Goal: Use online tool/utility: Utilize a website feature to perform a specific function

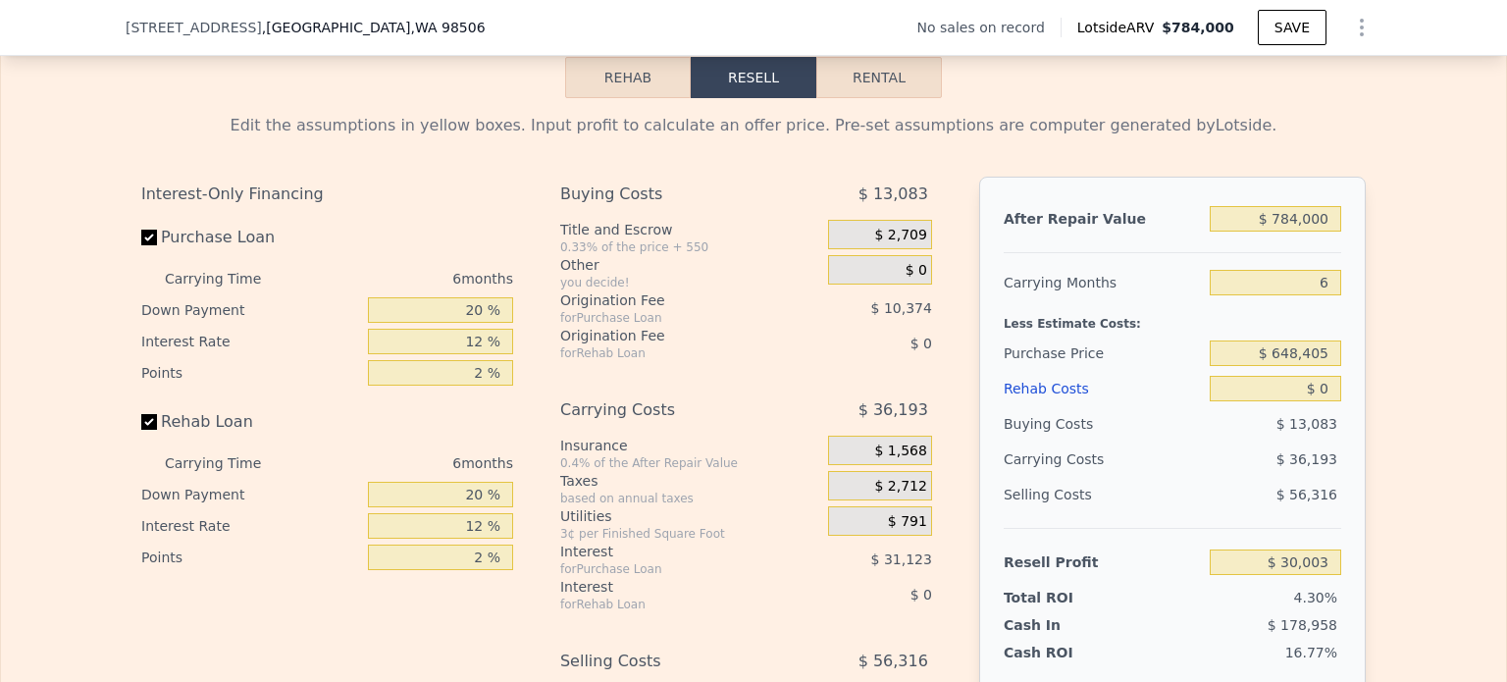
scroll to position [2837, 0]
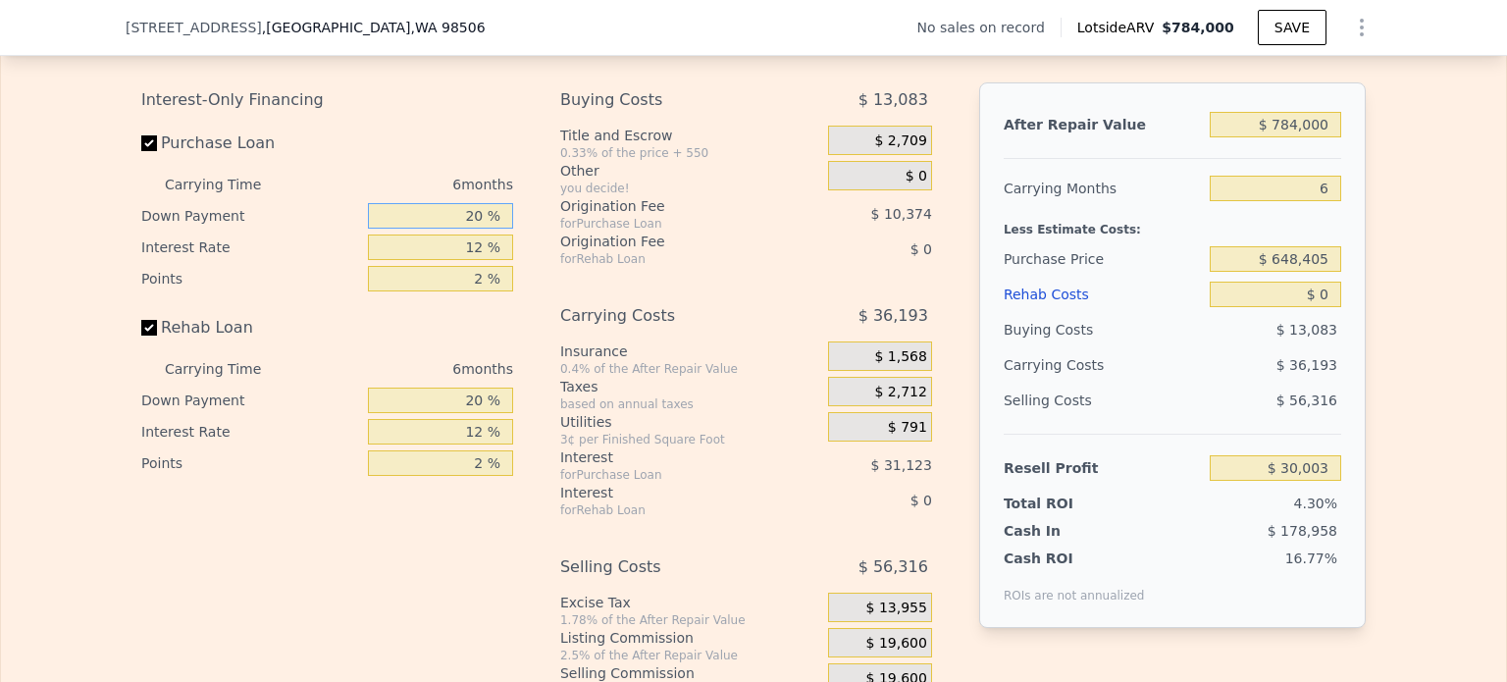
drag, startPoint x: 461, startPoint y: 231, endPoint x: 487, endPoint y: 231, distance: 25.5
click at [487, 229] on input "20 %" at bounding box center [440, 216] width 145 height 26
click at [531, 233] on div "Interest-Only Financing Purchase Loan Carrying Time 6 months Down Payment 20 % …" at bounding box center [753, 407] width 1224 height 651
drag, startPoint x: 1309, startPoint y: 195, endPoint x: 1344, endPoint y: 200, distance: 35.7
click at [1344, 200] on div "After Repair Value $ 784,000 Carrying Months 6 Less Estimate Costs: Purchase Pr…" at bounding box center [1172, 354] width 386 height 545
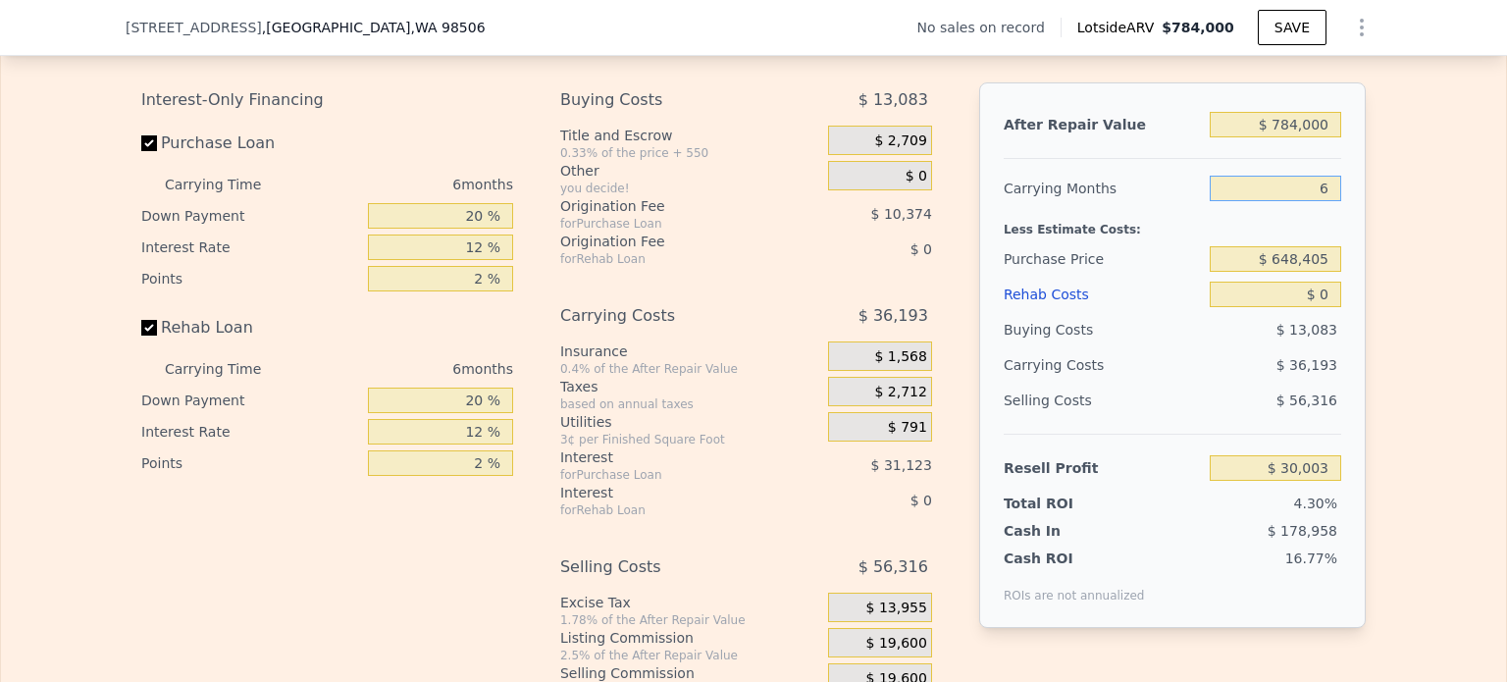
type input "0"
type input "$ 66,196"
type input "01"
type input "$ 60,164"
click at [1368, 334] on div "Edit the assumptions in yellow boxes. Input profit to calculate an offer price.…" at bounding box center [754, 369] width 1256 height 730
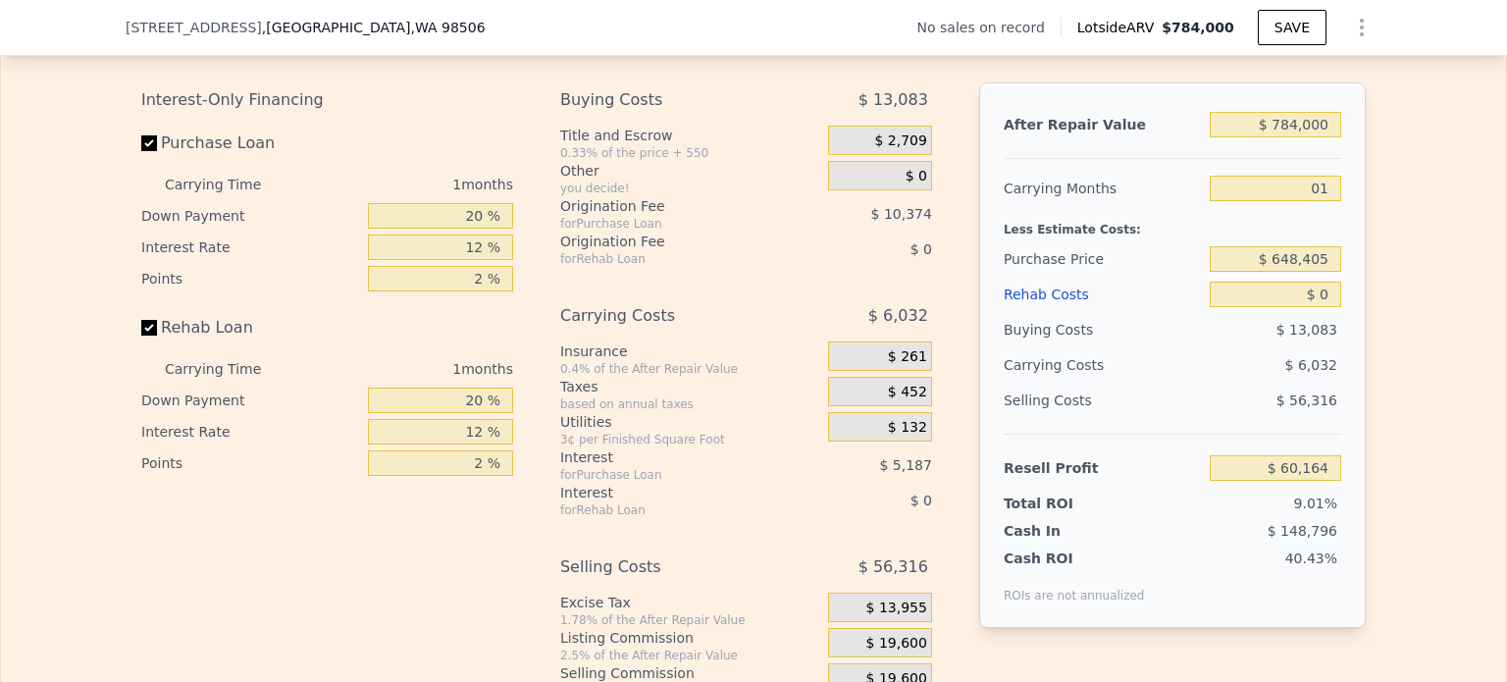
type input "1"
drag, startPoint x: 1273, startPoint y: 136, endPoint x: 1341, endPoint y: 137, distance: 67.7
click at [1341, 137] on div "After Repair Value $ 784,000 Carrying Months 1 Less Estimate Costs: Purchase Pr…" at bounding box center [1172, 354] width 386 height 545
type input "$ 4"
type input "-$ 667,805"
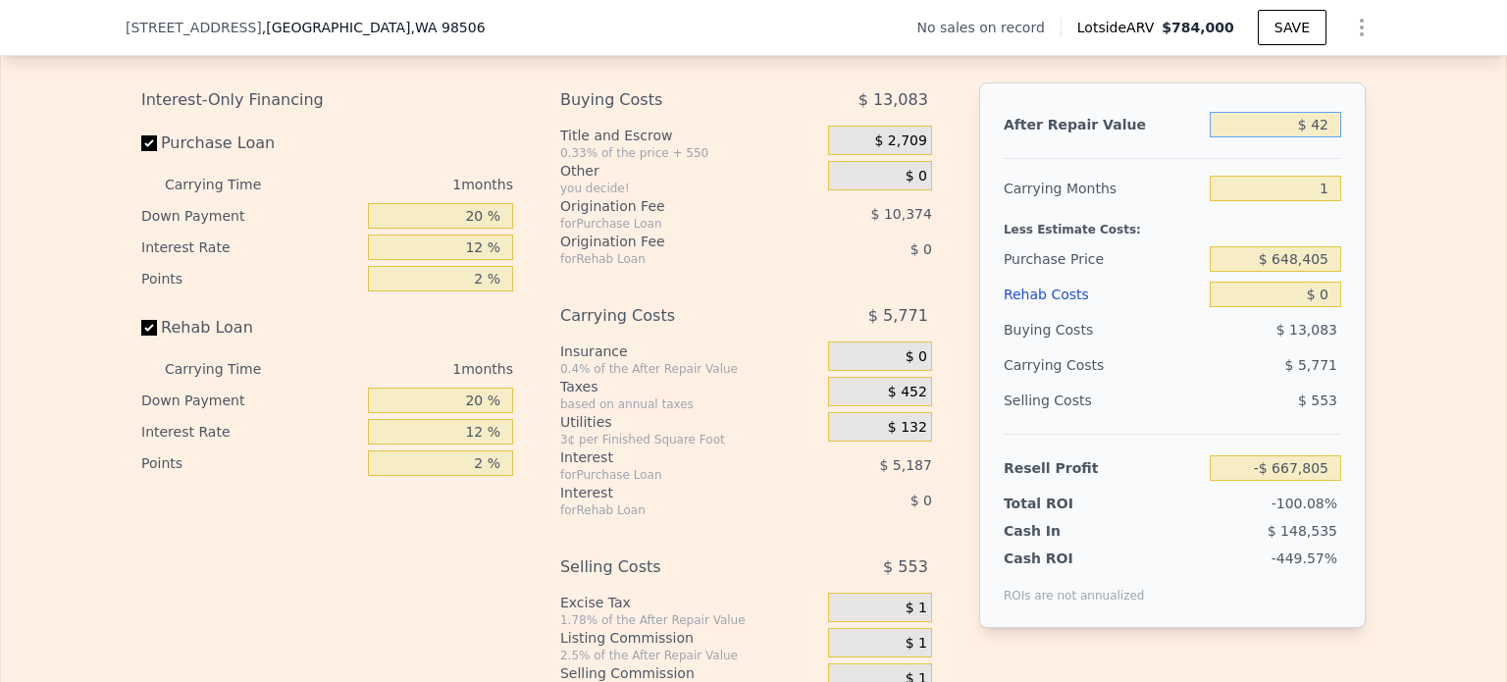
type input "$ 425"
type input "-$ 667,415"
type input "$ 425,000"
type input "-$ 273,181"
type input "$ 425,000"
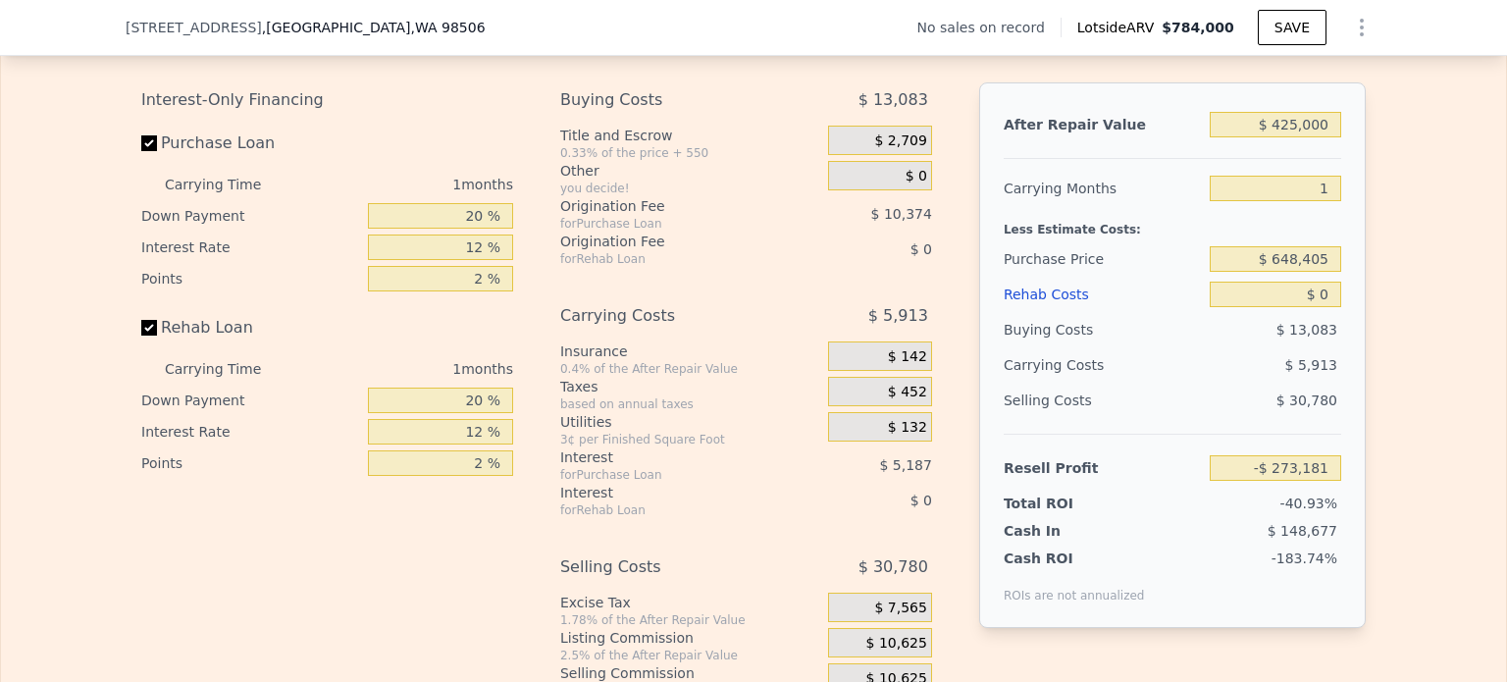
click at [1389, 231] on div "Edit the assumptions in yellow boxes. Input profit to calculate an offer price.…" at bounding box center [753, 369] width 1505 height 730
drag, startPoint x: 1314, startPoint y: 309, endPoint x: 1338, endPoint y: 309, distance: 23.5
click at [1338, 309] on div "After Repair Value $ 425,000 Carrying Months 1 Less Estimate Costs: Purchase Pr…" at bounding box center [1172, 354] width 386 height 545
type input "$ 320"
type input "-$ 273,509"
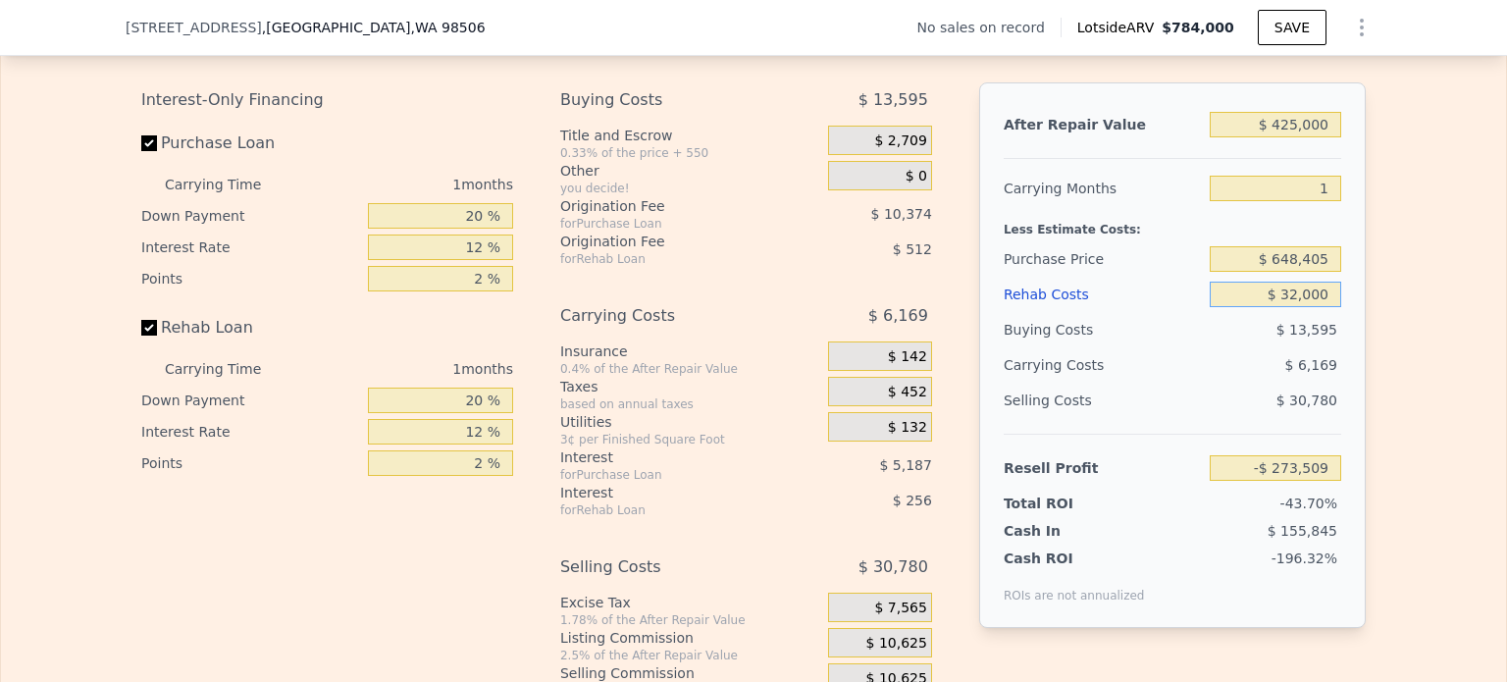
type input "$ 320,000"
type input "-$ 600,861"
type input "$ 320,000"
click at [1388, 383] on div "Edit the assumptions in yellow boxes. Input profit to calculate an offer price.…" at bounding box center [753, 369] width 1505 height 730
drag, startPoint x: 1275, startPoint y: 270, endPoint x: 1410, endPoint y: 276, distance: 134.5
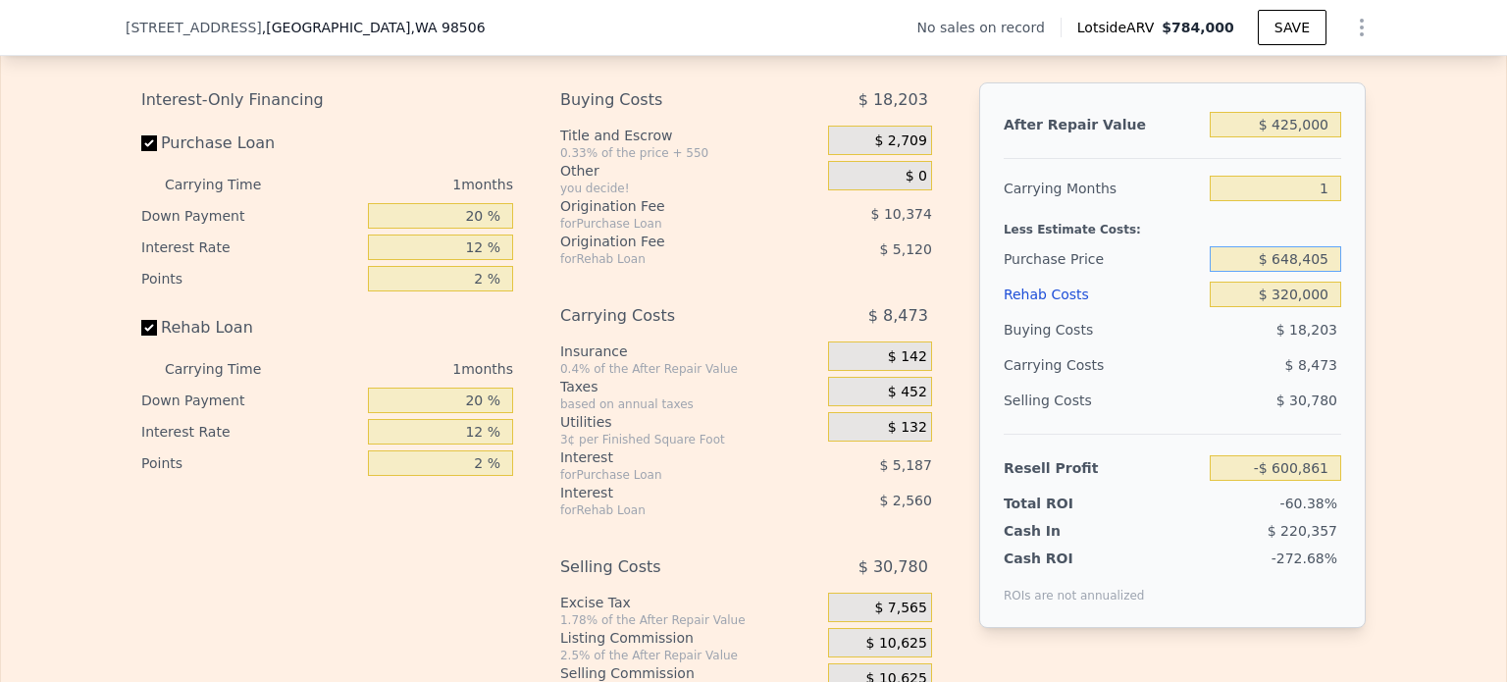
click at [1407, 275] on div "Edit the assumptions in yellow boxes. Input profit to calculate an offer price.…" at bounding box center [753, 369] width 1505 height 730
type input "$ 320,000"
type input "-$ 263,482"
drag, startPoint x: 1274, startPoint y: 309, endPoint x: 1381, endPoint y: 315, distance: 107.1
click at [1373, 313] on div "Edit the assumptions in yellow boxes. Input profit to calculate an offer price.…" at bounding box center [753, 369] width 1505 height 730
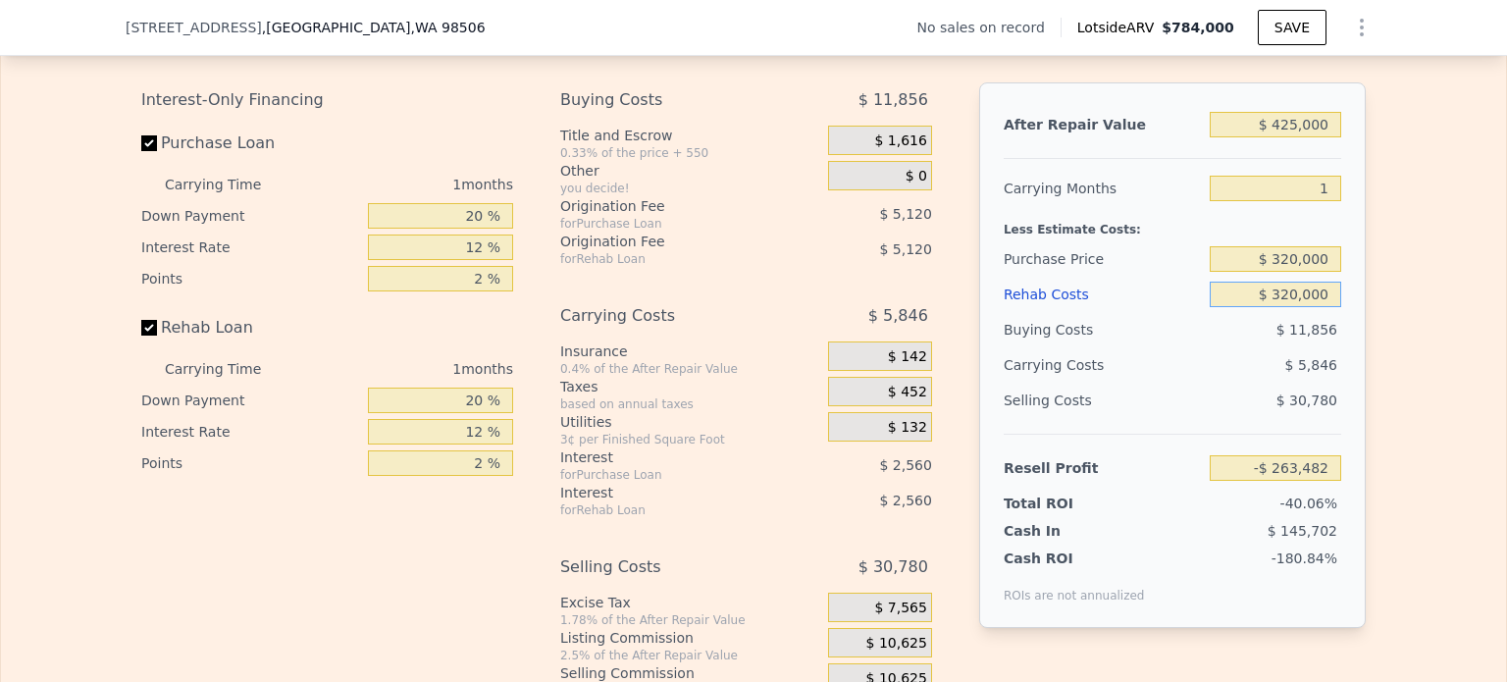
type input "$ 0"
type input "$ 64,198"
type input "$ 0"
click at [1381, 316] on div "Edit the assumptions in yellow boxes. Input profit to calculate an offer price.…" at bounding box center [753, 369] width 1505 height 730
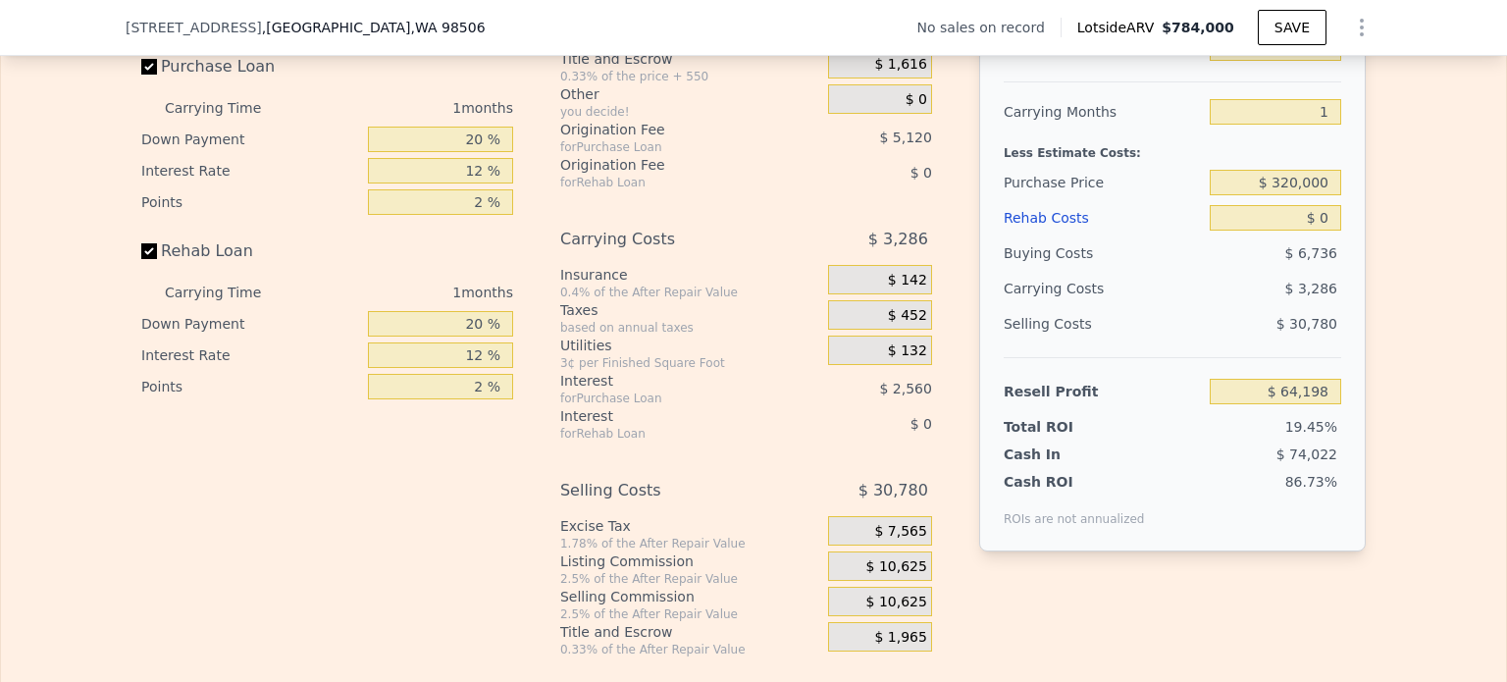
scroll to position [3033, 0]
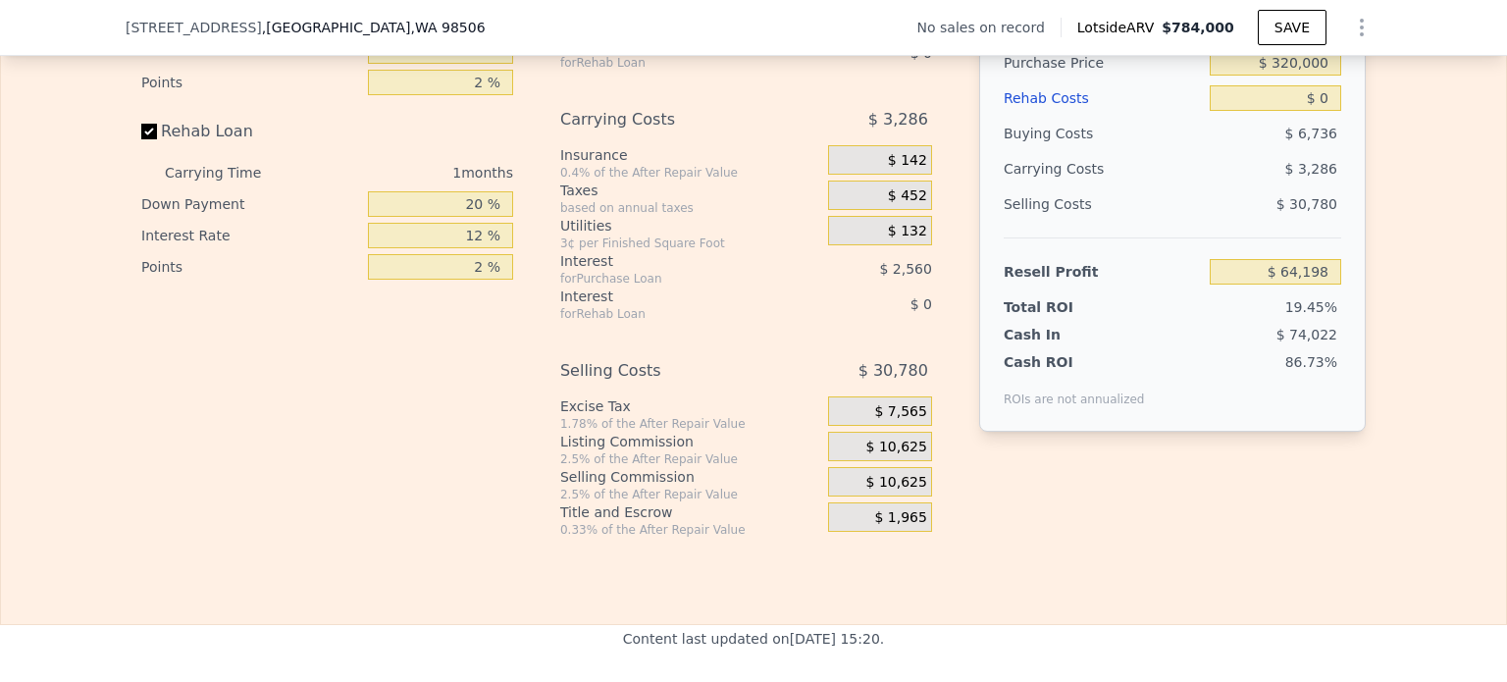
click at [899, 456] on span "$ 10,625" at bounding box center [896, 447] width 61 height 18
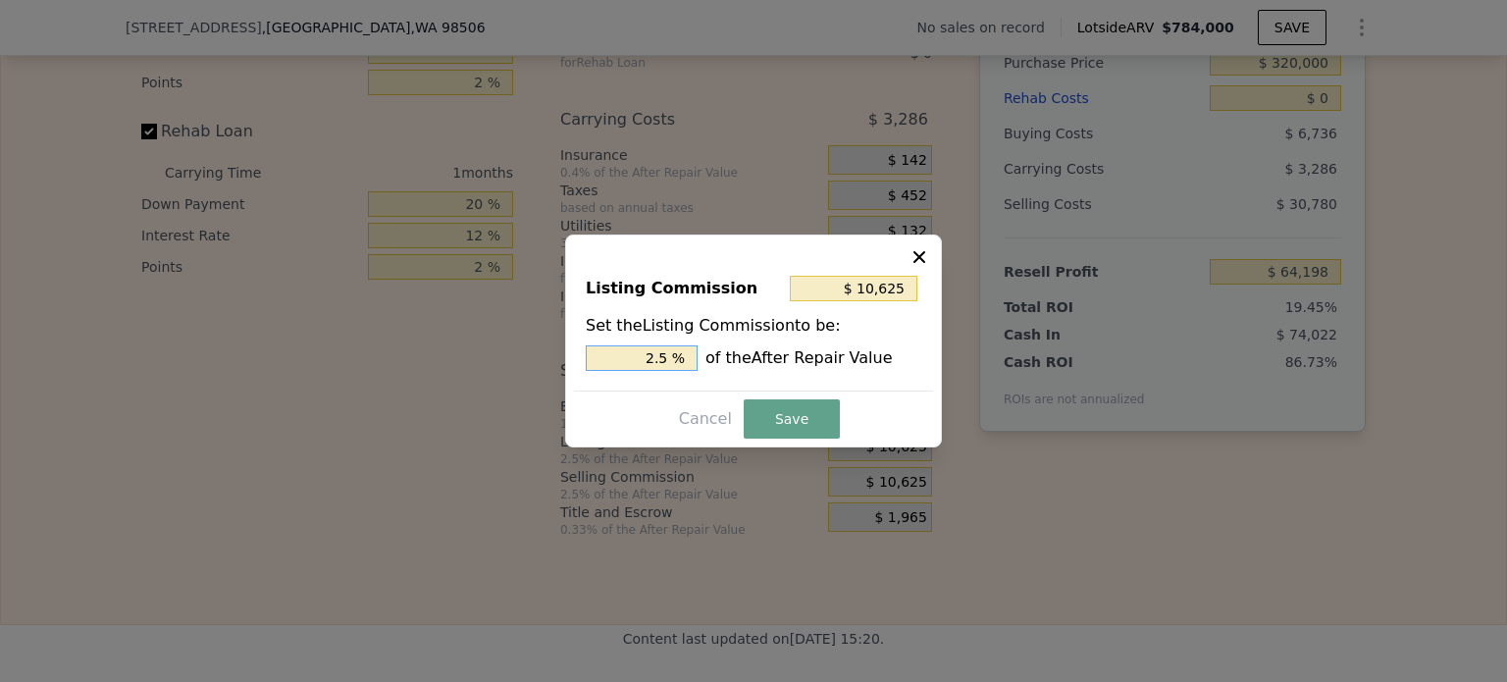
click at [729, 360] on div "2.5 % of the After Repair Value" at bounding box center [753, 358] width 335 height 26
click at [643, 363] on input "2.5 %" at bounding box center [642, 358] width 112 height 26
drag, startPoint x: 643, startPoint y: 363, endPoint x: 750, endPoint y: 367, distance: 107.0
click at [747, 365] on div "2.5 % of the After Repair Value" at bounding box center [753, 358] width 335 height 26
click at [793, 418] on button "Save" at bounding box center [792, 418] width 96 height 39
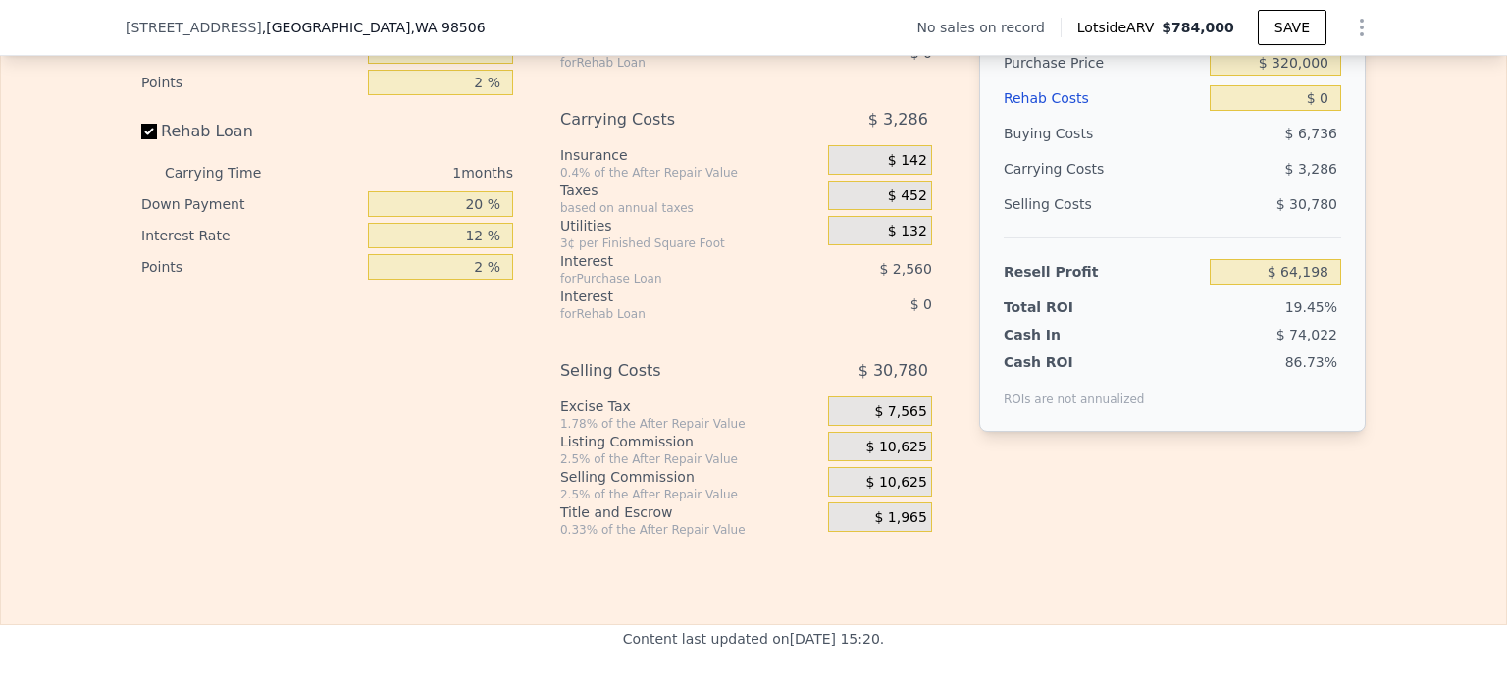
click at [902, 454] on span "$ 10,625" at bounding box center [896, 447] width 61 height 18
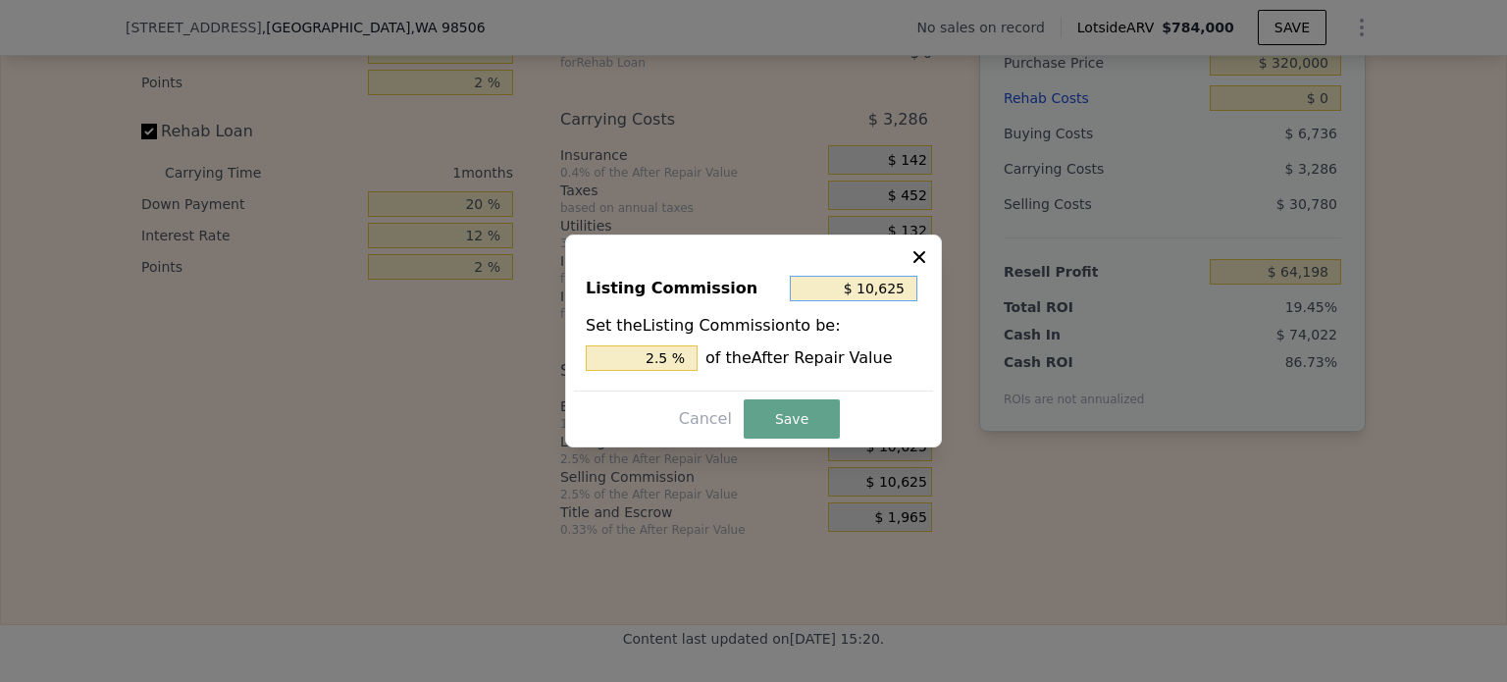
drag, startPoint x: 867, startPoint y: 291, endPoint x: 925, endPoint y: 301, distance: 58.7
click at [916, 297] on input "$ 10,625" at bounding box center [854, 289] width 128 height 26
click at [777, 425] on button "Save" at bounding box center [792, 418] width 96 height 39
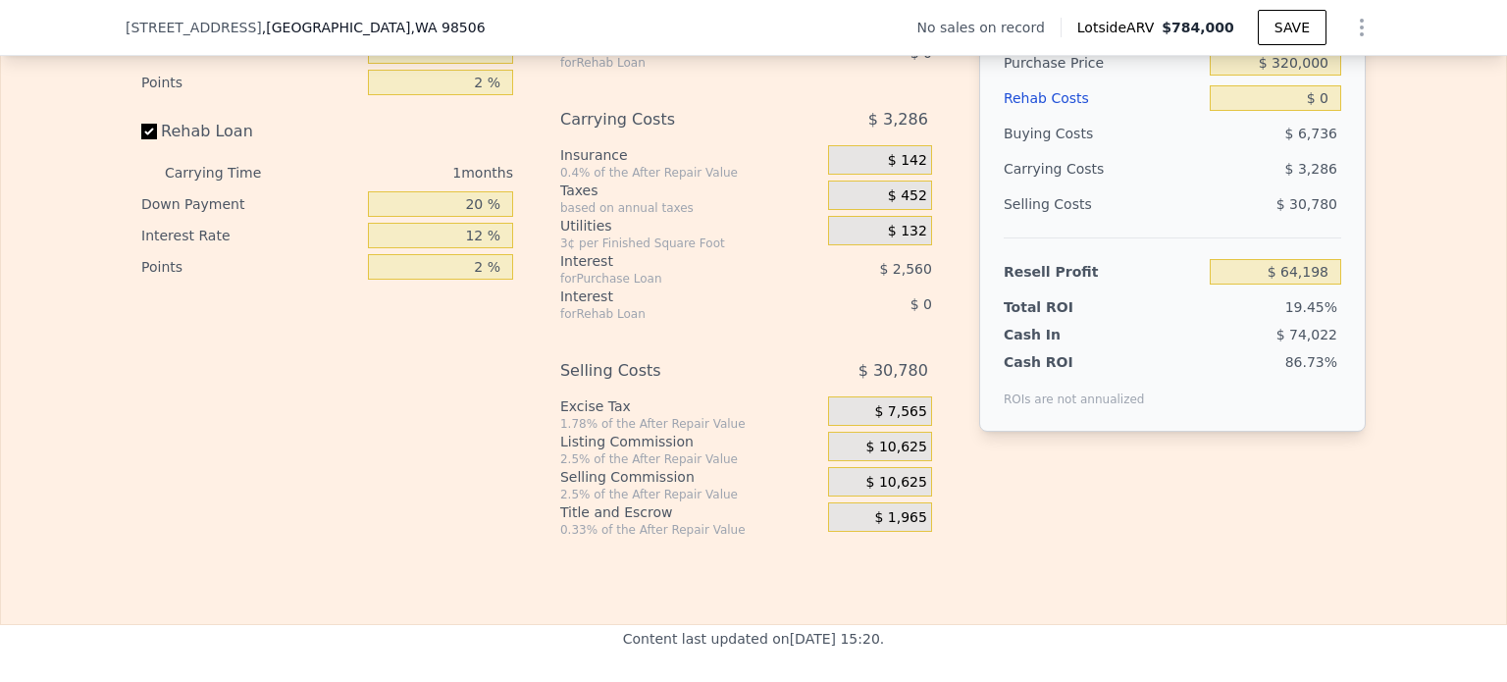
click at [883, 488] on span "$ 10,625" at bounding box center [896, 483] width 61 height 18
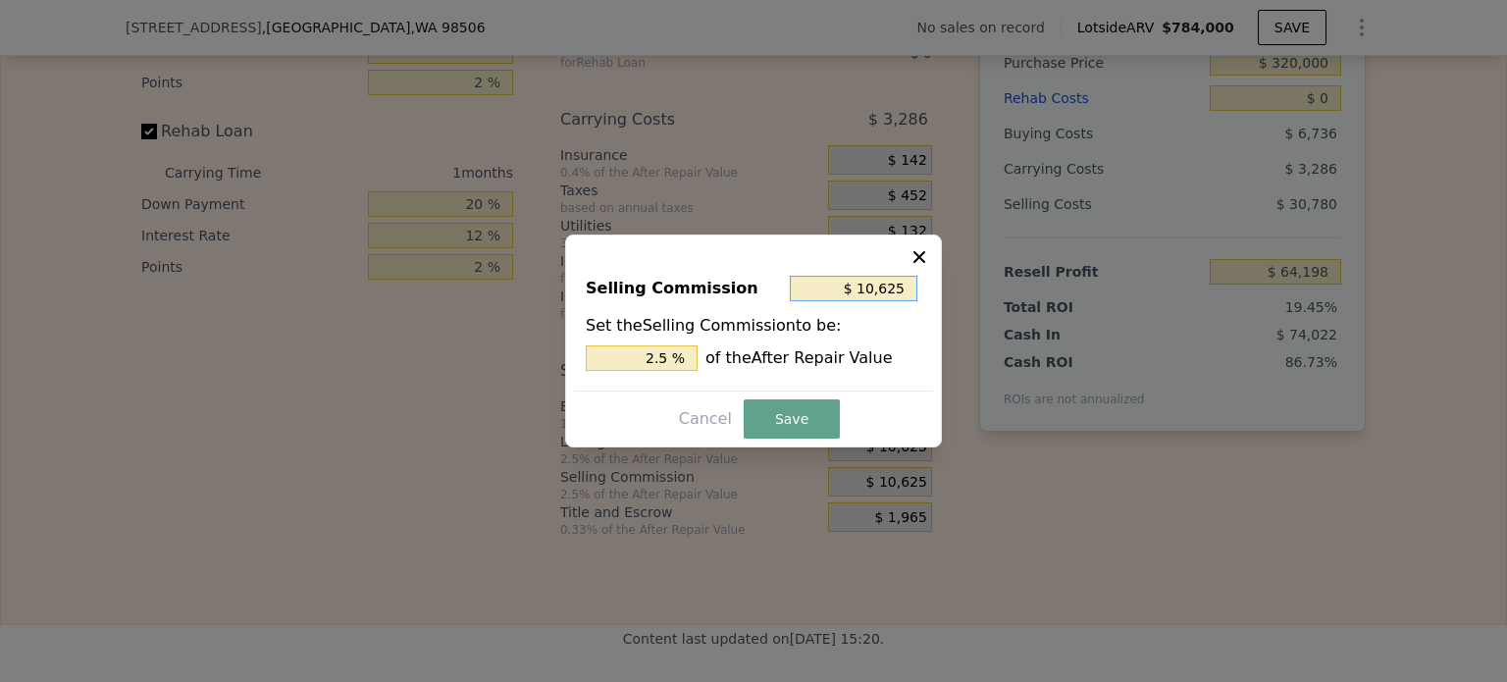
drag, startPoint x: 865, startPoint y: 285, endPoint x: 925, endPoint y: 299, distance: 61.4
click at [925, 299] on div "Selling Commission $ 10,625 Set the Selling Commission to be: 2.5 % of the Afte…" at bounding box center [753, 324] width 359 height 131
type input "$ 0"
type input "0 %"
type input "$ 0"
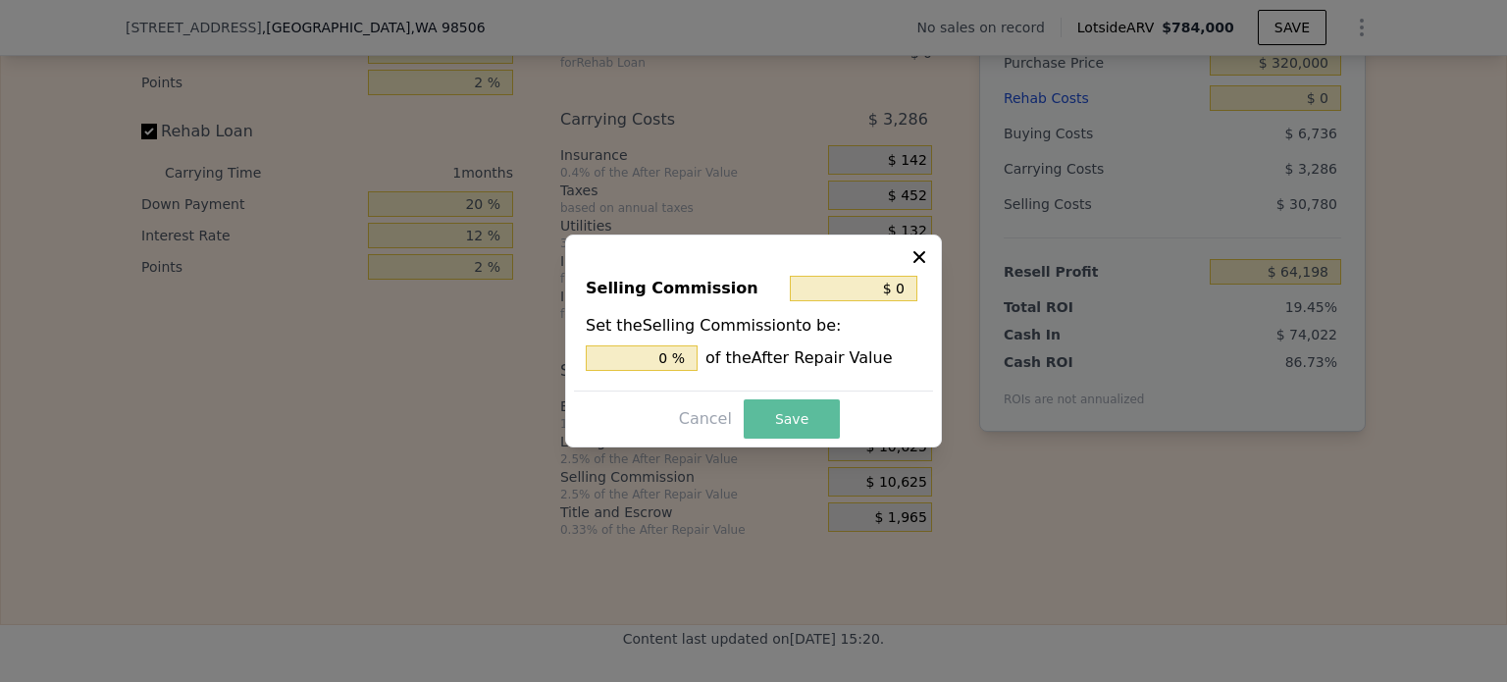
click at [804, 417] on button "Save" at bounding box center [792, 418] width 96 height 39
type input "$ 74,823"
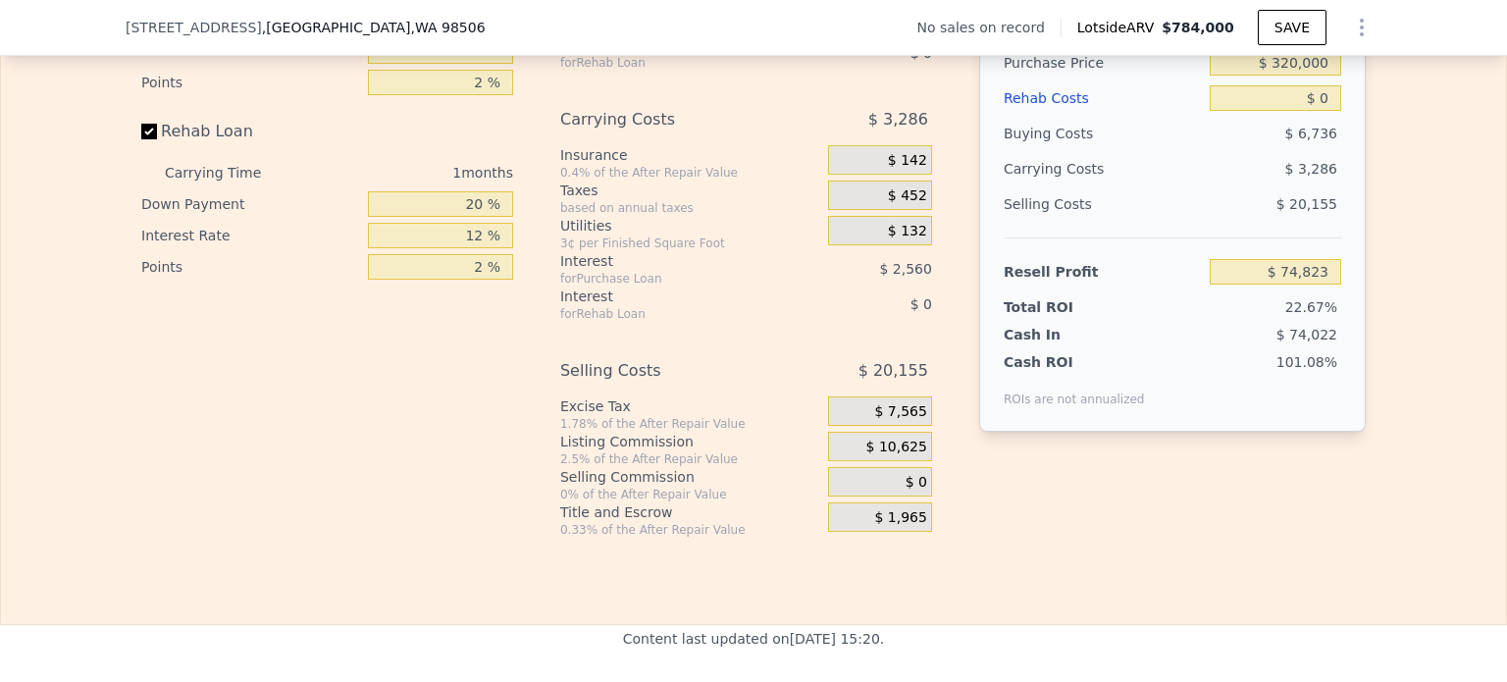
click at [893, 456] on span "$ 10,625" at bounding box center [896, 447] width 61 height 18
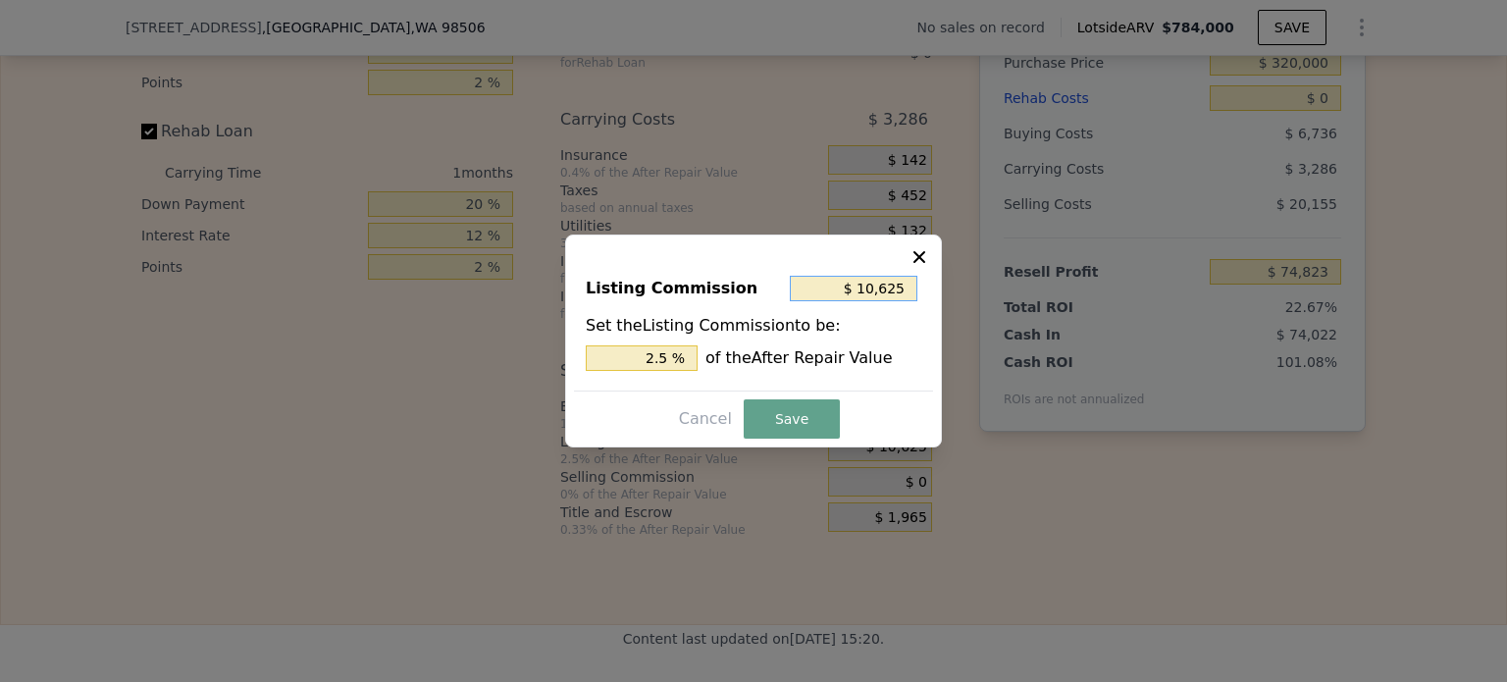
drag, startPoint x: 863, startPoint y: 290, endPoint x: 946, endPoint y: 293, distance: 82.4
click at [946, 293] on div "​ Listing Commission $ 10,625 Set the Listing Commission to be: 2.5 % of the Af…" at bounding box center [753, 341] width 1507 height 682
type input "$ 0"
type input "0 %"
type input "$ 0"
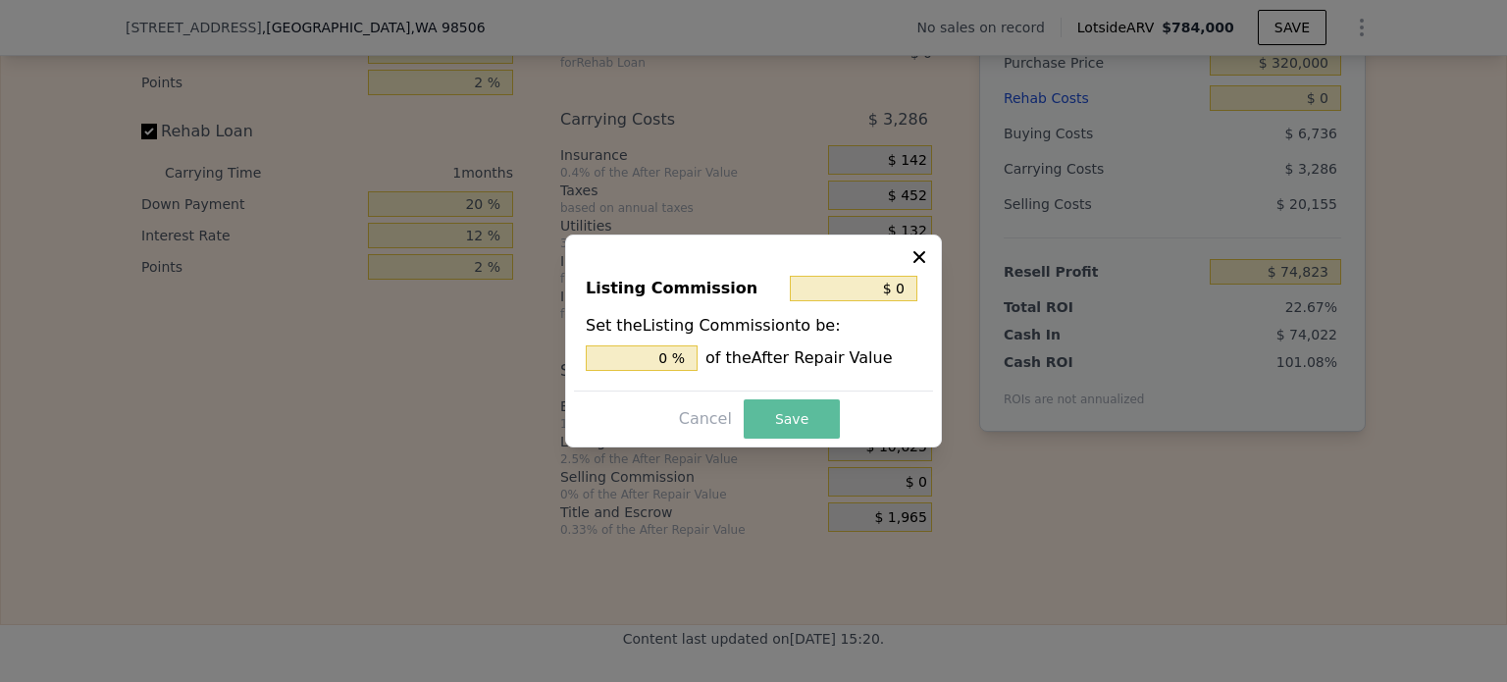
click at [792, 418] on button "Save" at bounding box center [792, 418] width 96 height 39
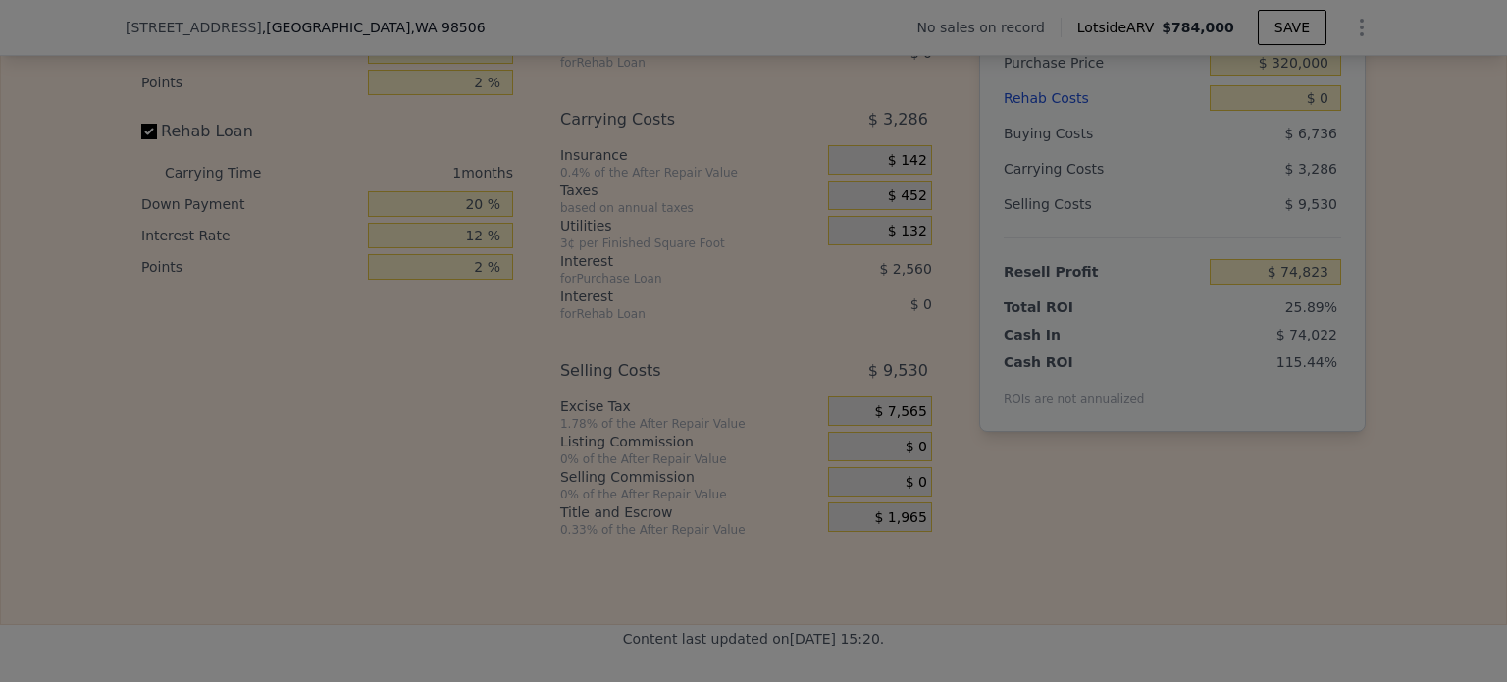
type input "$ 85,448"
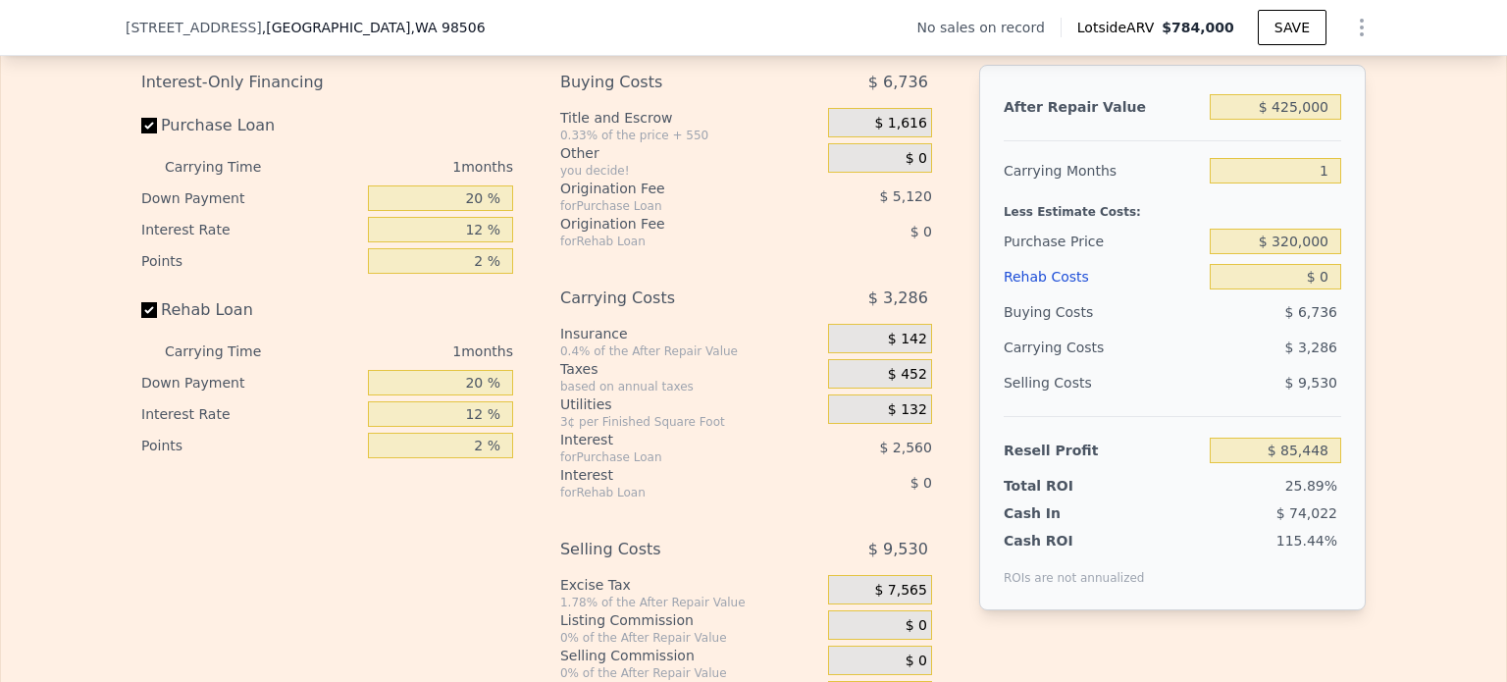
scroll to position [2837, 0]
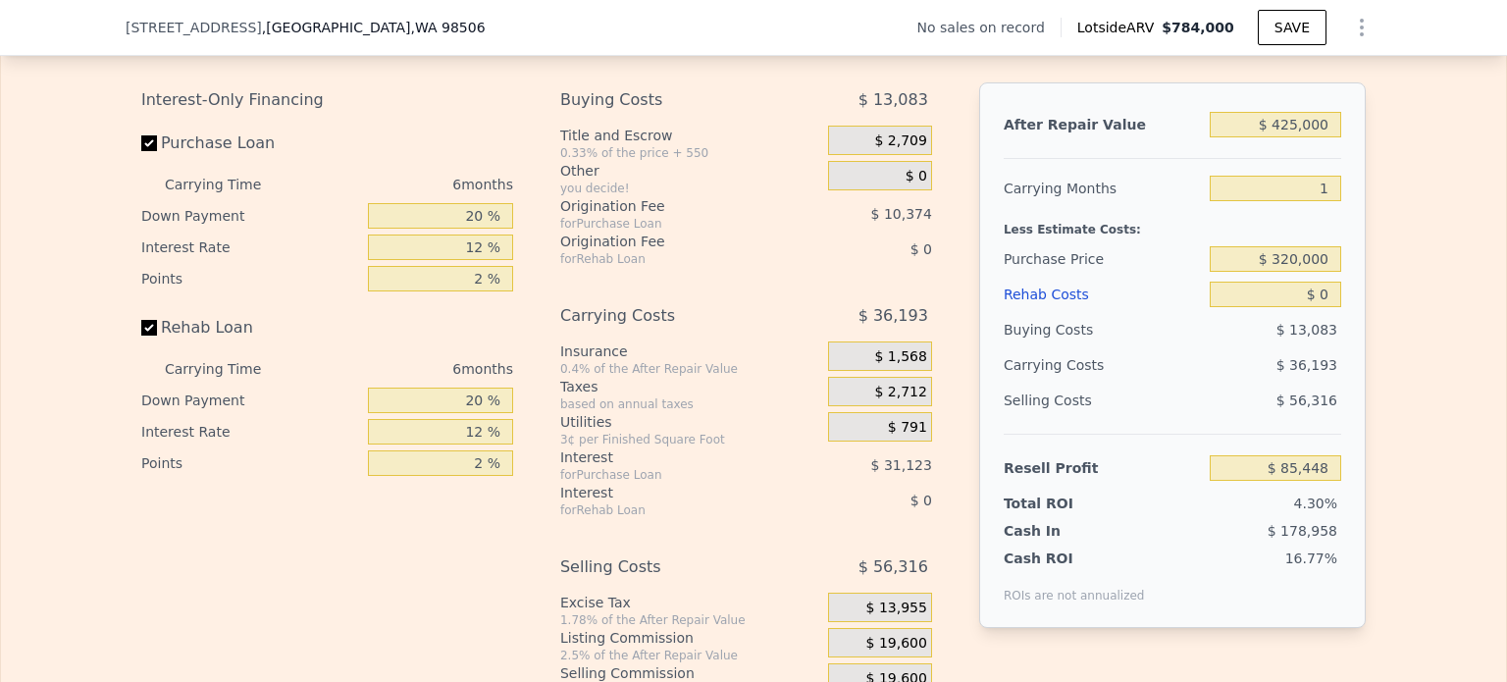
type input "$ 784,000"
type input "6"
type input "$ 30,003"
drag, startPoint x: 1275, startPoint y: 136, endPoint x: 1456, endPoint y: 140, distance: 180.5
click at [1456, 140] on div "Edit the assumptions in yellow boxes. Input profit to calculate an offer price.…" at bounding box center [753, 369] width 1505 height 730
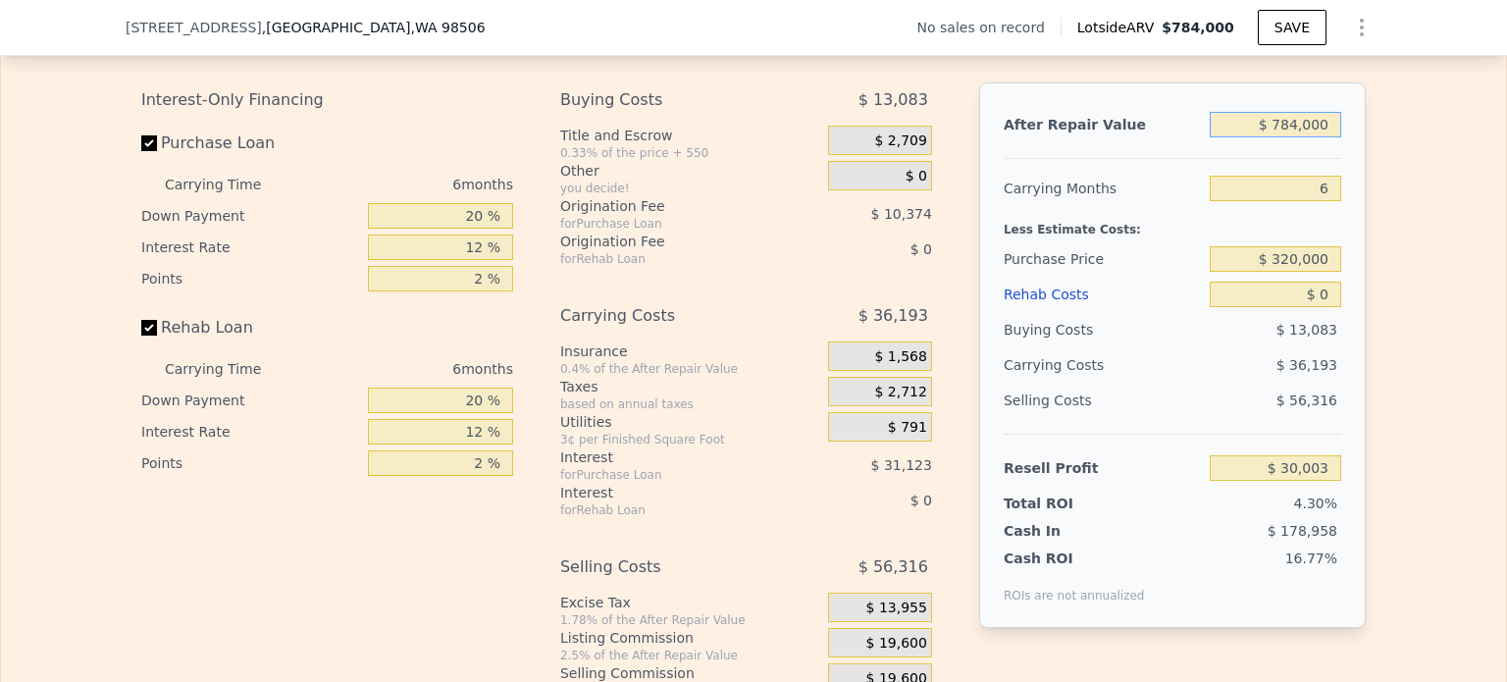
type input "$ 4"
type input "-$ 696,659"
type input "$ 42"
type input "-$ 696,624"
type input "$ 425"
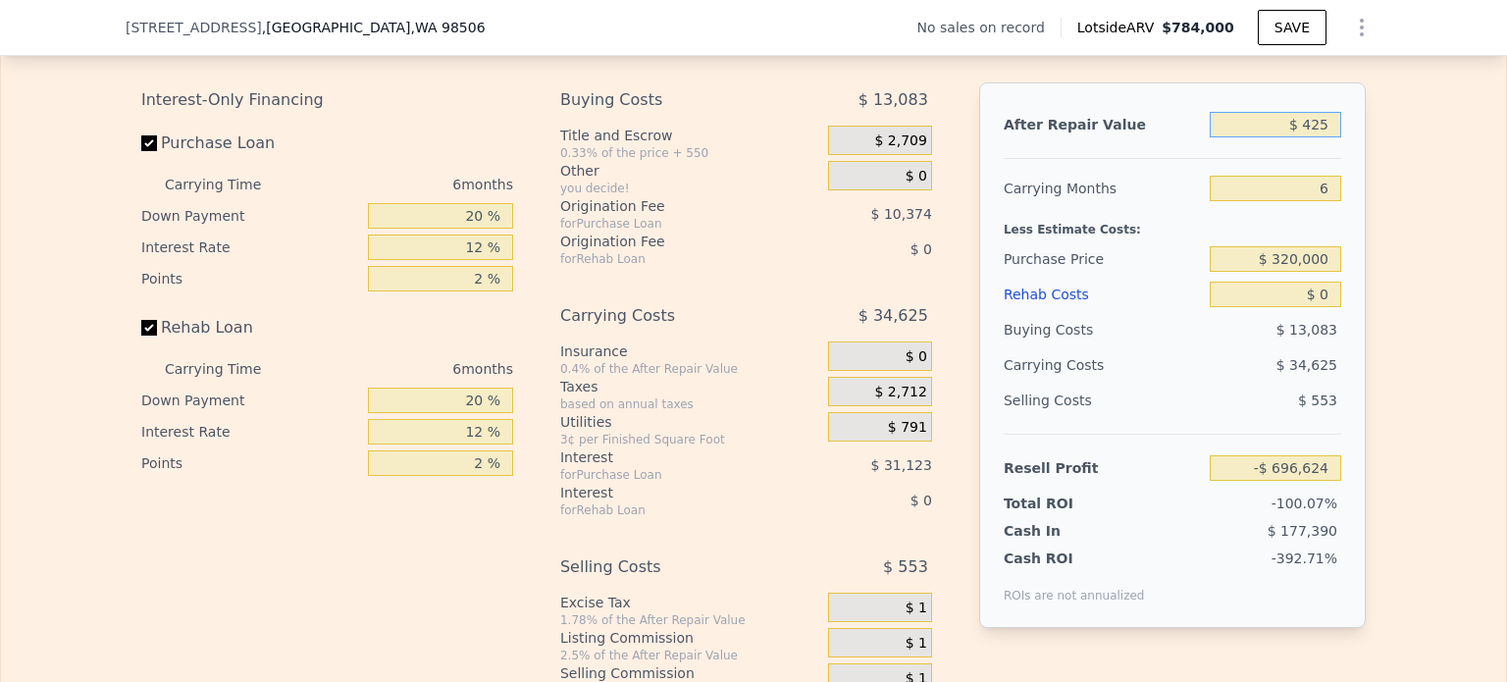
type input "-$ 696,270"
type input "$ 4,250"
type input "-$ 692,724"
type input "$ 425,000"
type input "-$ 302,743"
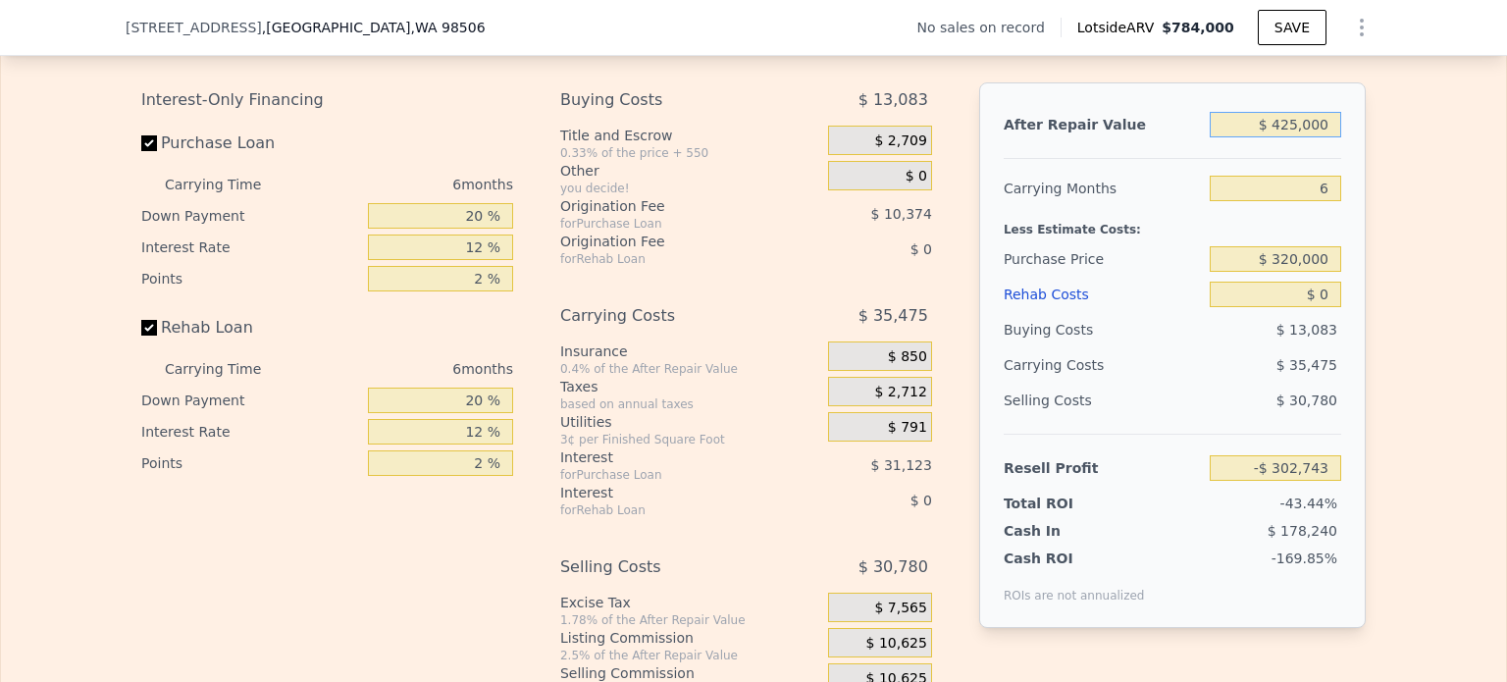
type input "$ 425,000"
drag, startPoint x: 1274, startPoint y: 267, endPoint x: 1344, endPoint y: 275, distance: 70.1
click at [1344, 275] on div "After Repair Value $ 425,000 Carrying Months 6 Less Estimate Costs: Purchase Pr…" at bounding box center [1172, 354] width 386 height 545
type input "$ 320,000"
click at [1373, 255] on div "Edit the assumptions in yellow boxes. Input profit to calculate an offer price.…" at bounding box center [753, 369] width 1505 height 730
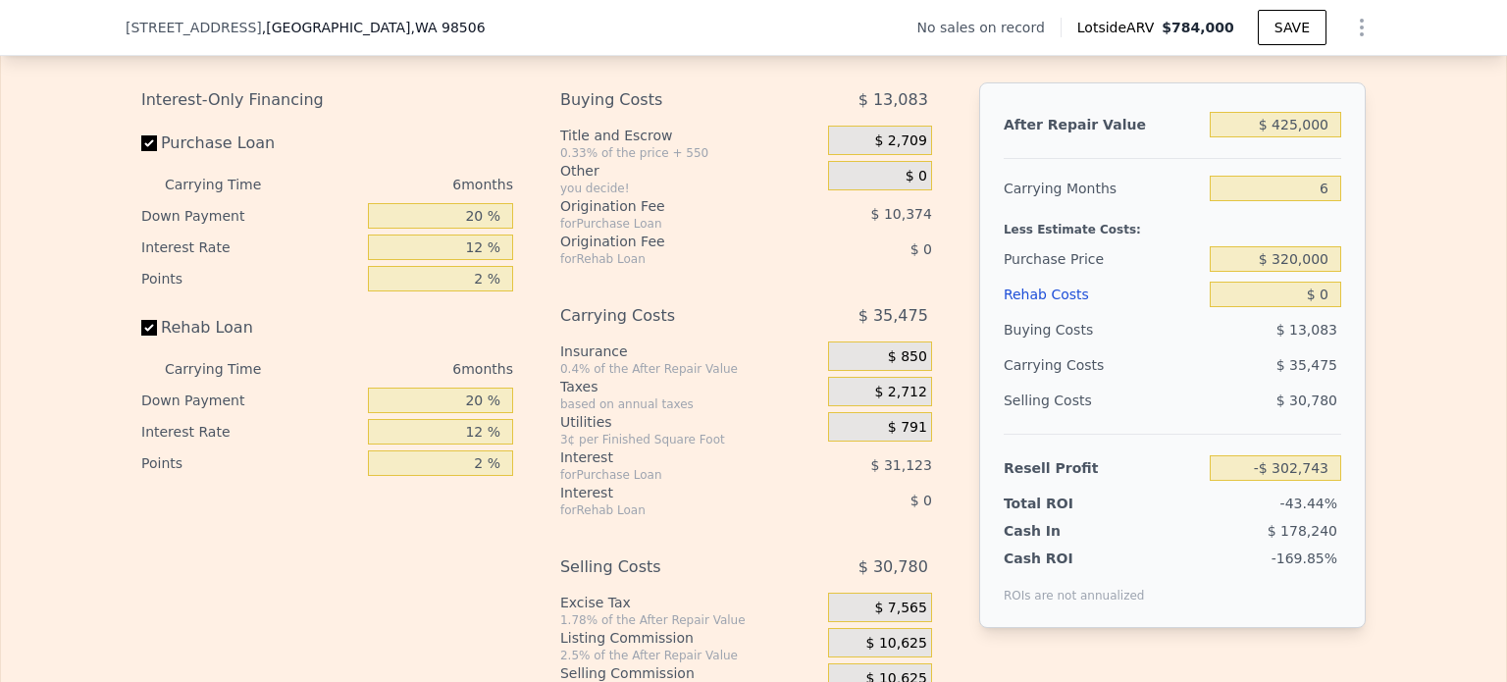
type input "$ 47,771"
drag, startPoint x: 1306, startPoint y: 203, endPoint x: 1350, endPoint y: 203, distance: 44.1
click at [1342, 204] on div "After Repair Value $ 425,000 Carrying Months 6 Less Estimate Costs: Purchase Pr…" at bounding box center [1172, 354] width 386 height 545
type input "0"
type input "$ 67,484"
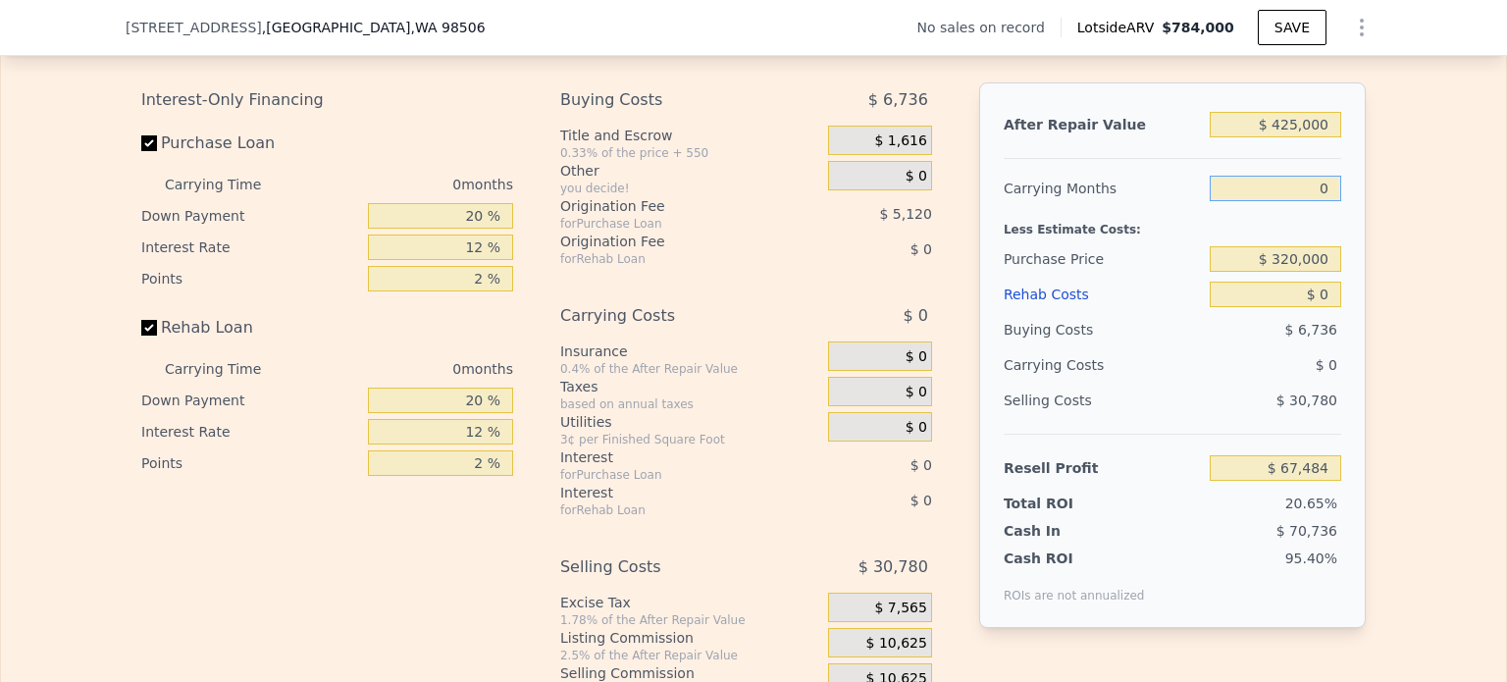
type input "0"
click at [1396, 291] on div "Edit the assumptions in yellow boxes. Input profit to calculate an offer price.…" at bounding box center [753, 369] width 1505 height 730
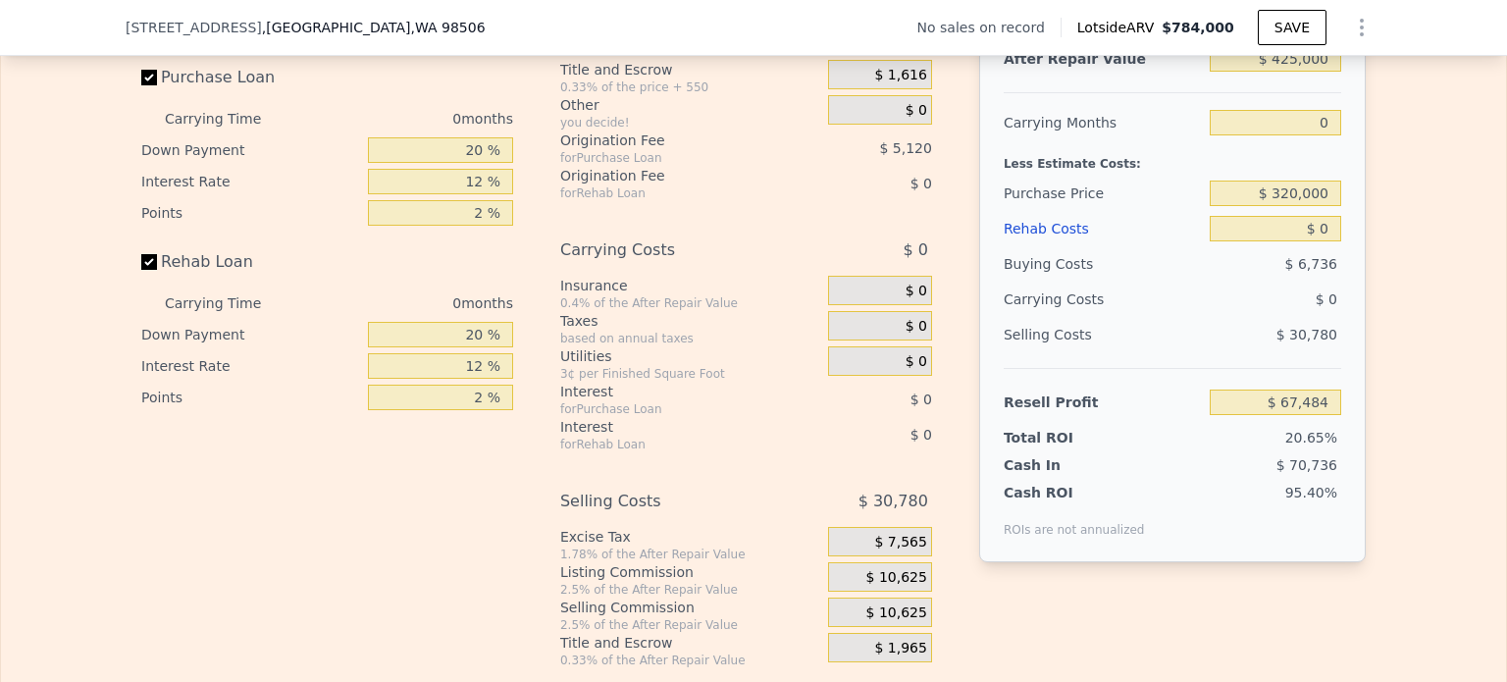
scroll to position [2935, 0]
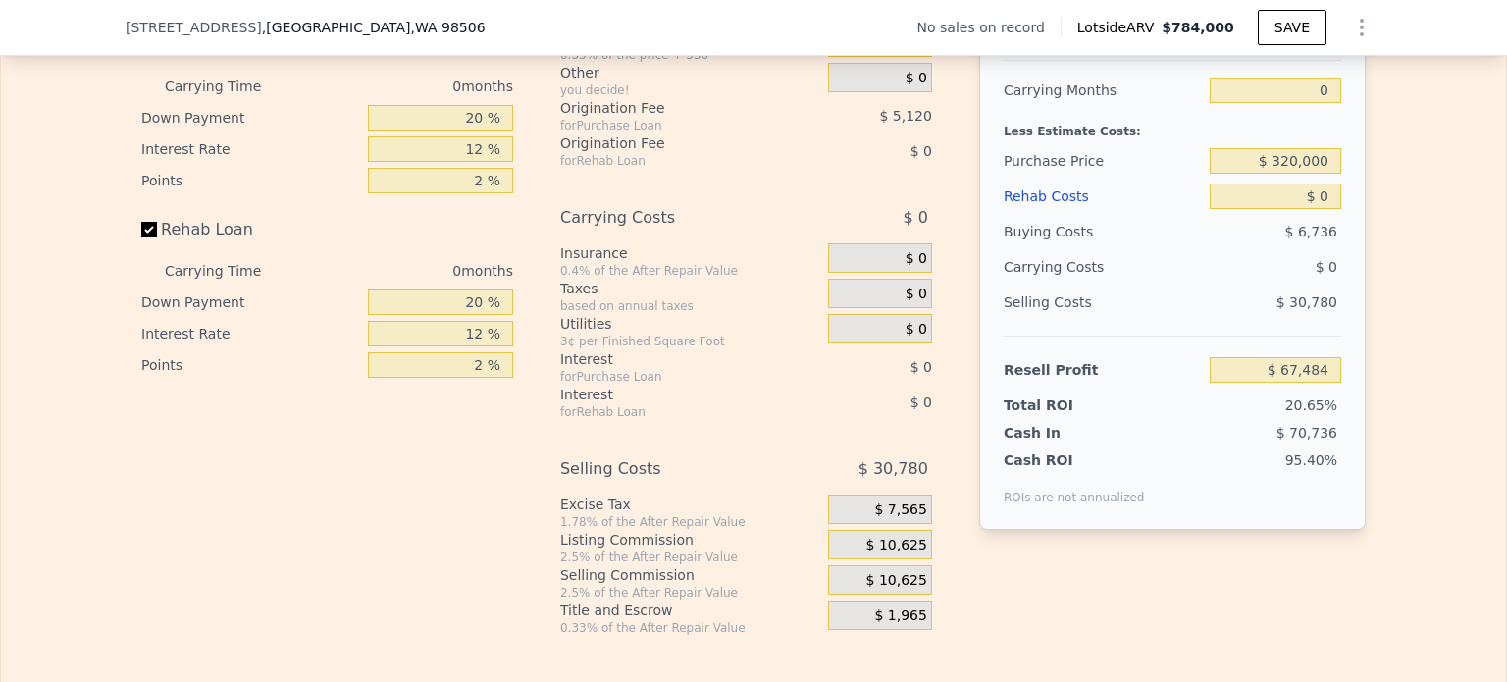
click at [912, 554] on span "$ 10,625" at bounding box center [896, 546] width 61 height 18
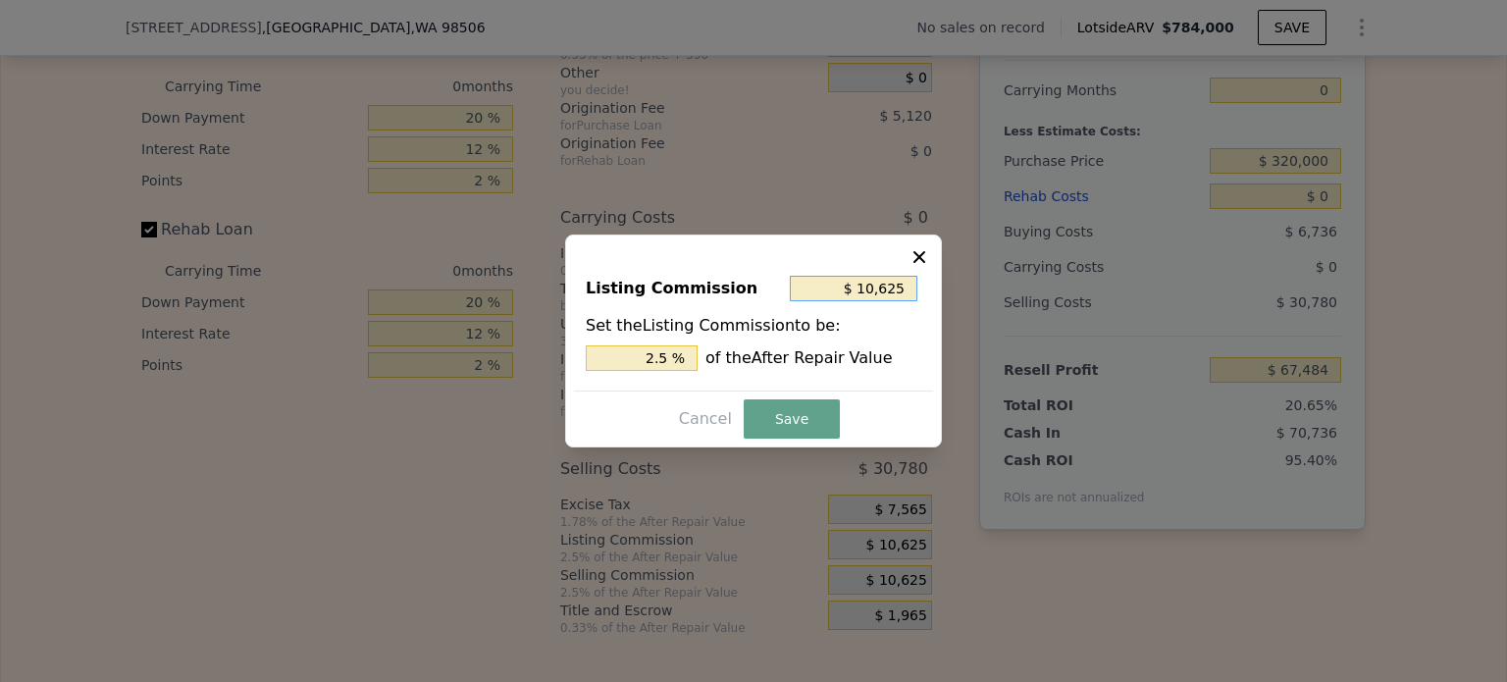
drag, startPoint x: 867, startPoint y: 283, endPoint x: 945, endPoint y: 283, distance: 77.5
click at [945, 283] on div "​ Listing Commission $ 10,625 Set the Listing Commission to be: 2.5 % of the Af…" at bounding box center [753, 341] width 1507 height 682
type input "$ 0"
type input "0 %"
type input "$ 0"
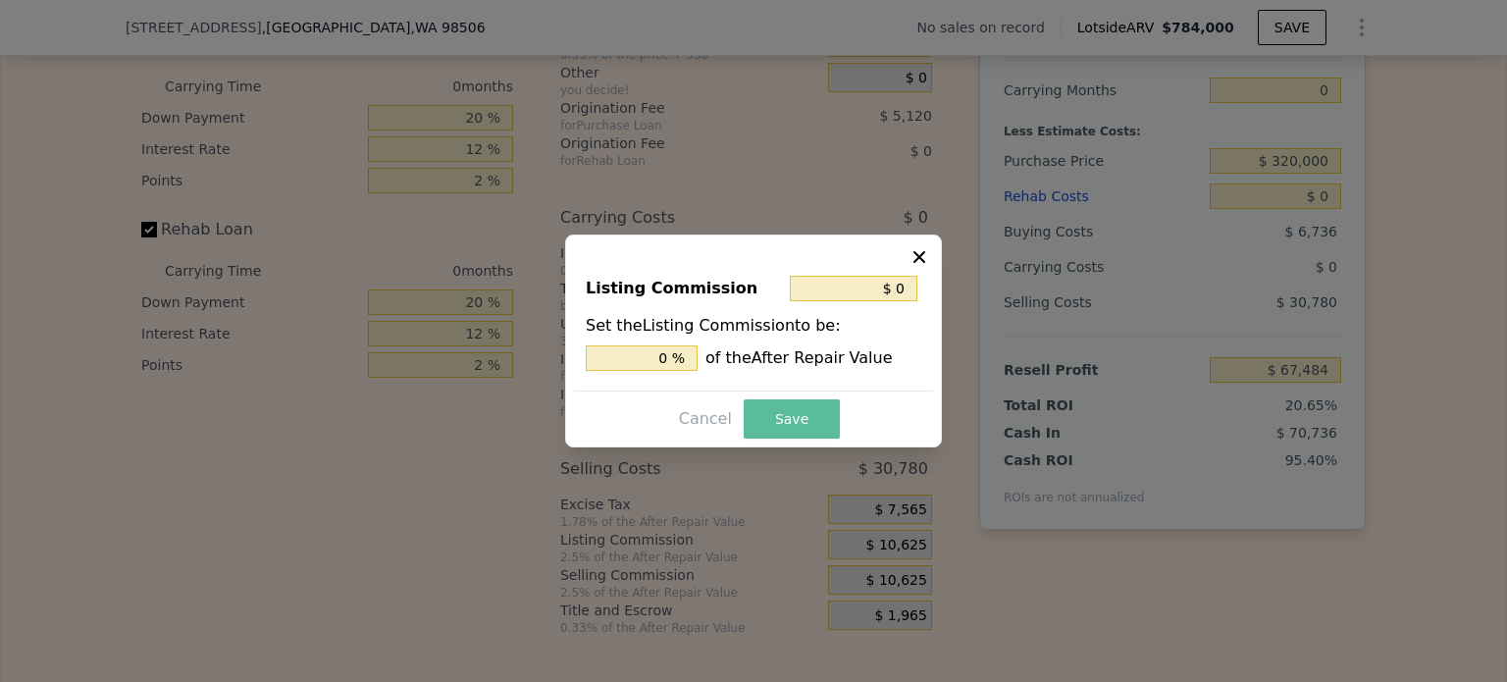
click at [784, 420] on button "Save" at bounding box center [792, 418] width 96 height 39
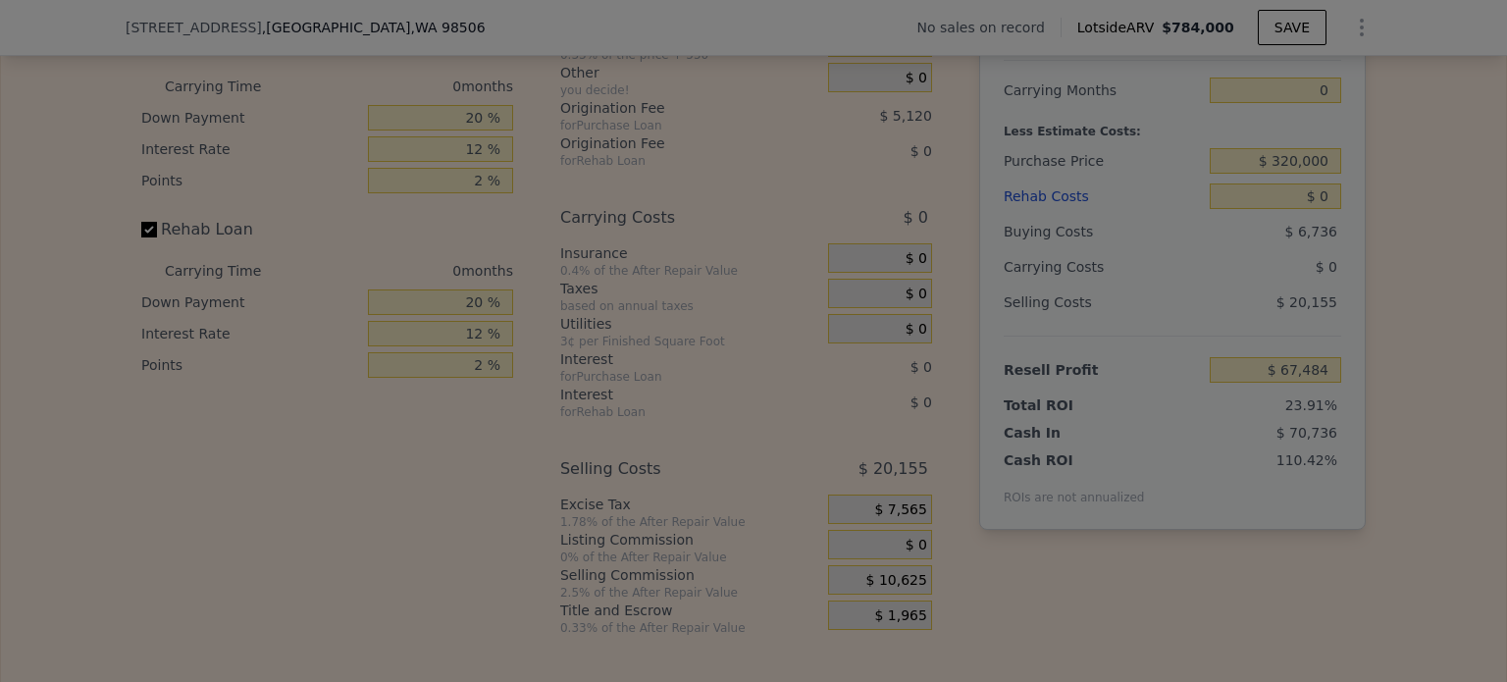
type input "$ 78,109"
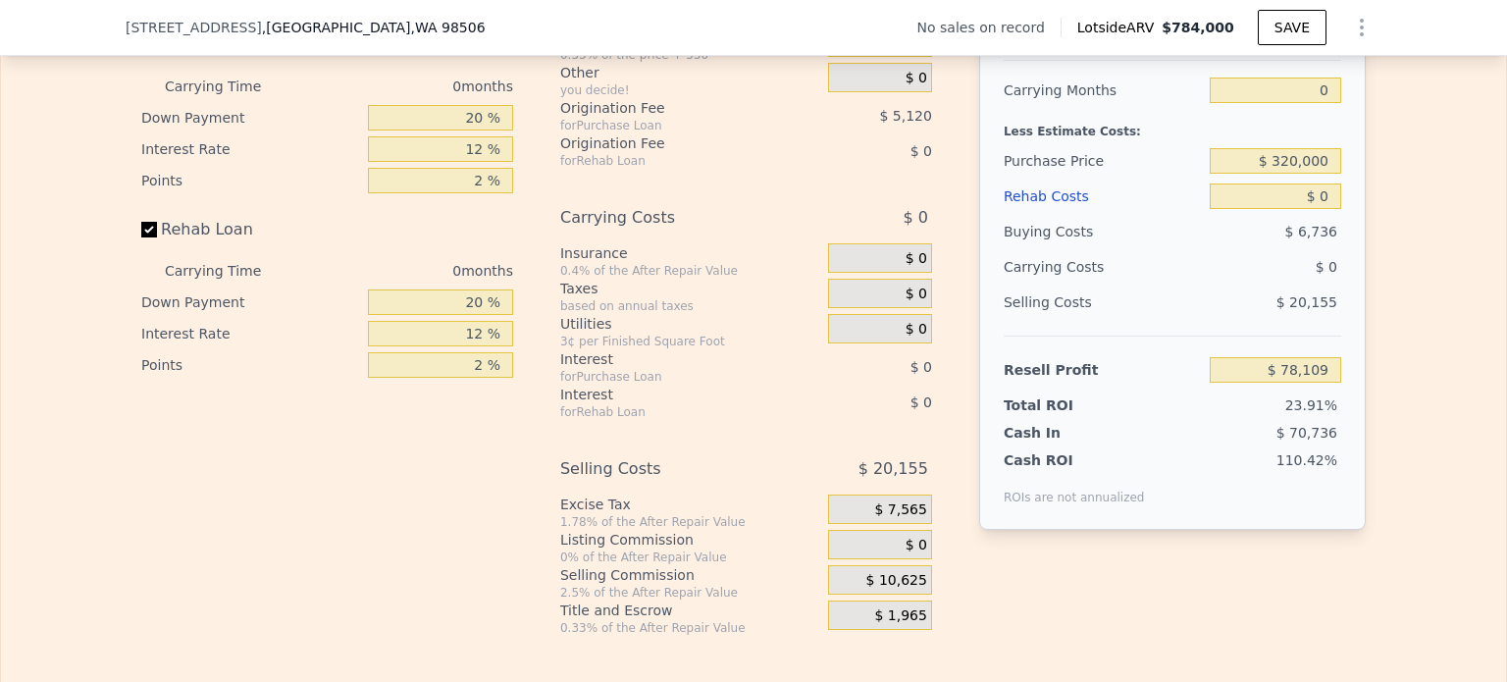
click at [891, 590] on span "$ 10,625" at bounding box center [896, 581] width 61 height 18
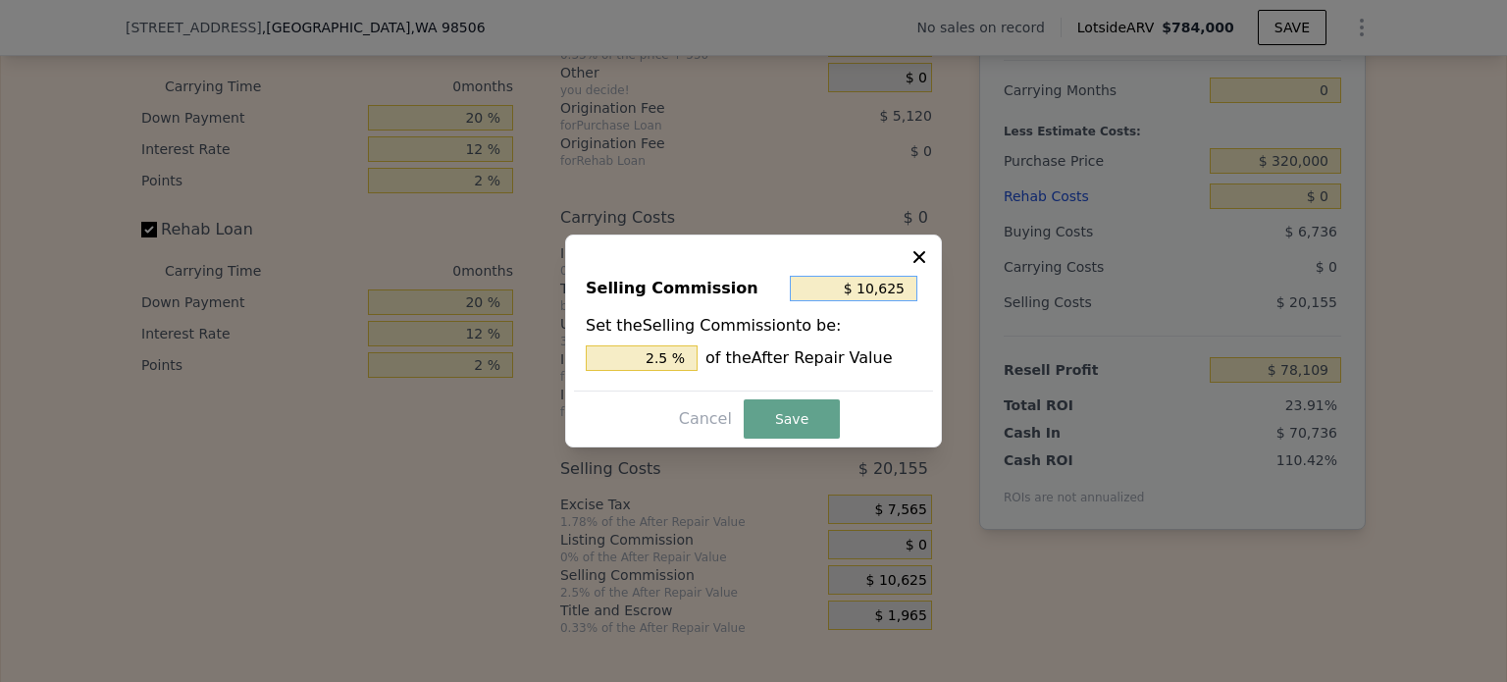
drag, startPoint x: 865, startPoint y: 285, endPoint x: 954, endPoint y: 289, distance: 89.3
click at [951, 289] on div "​ Selling Commission $ 10,625 Set the Selling Commission to be: 2.5 % of the Af…" at bounding box center [753, 341] width 1507 height 682
type input "$ 0"
type input "0 %"
type input "$ 0"
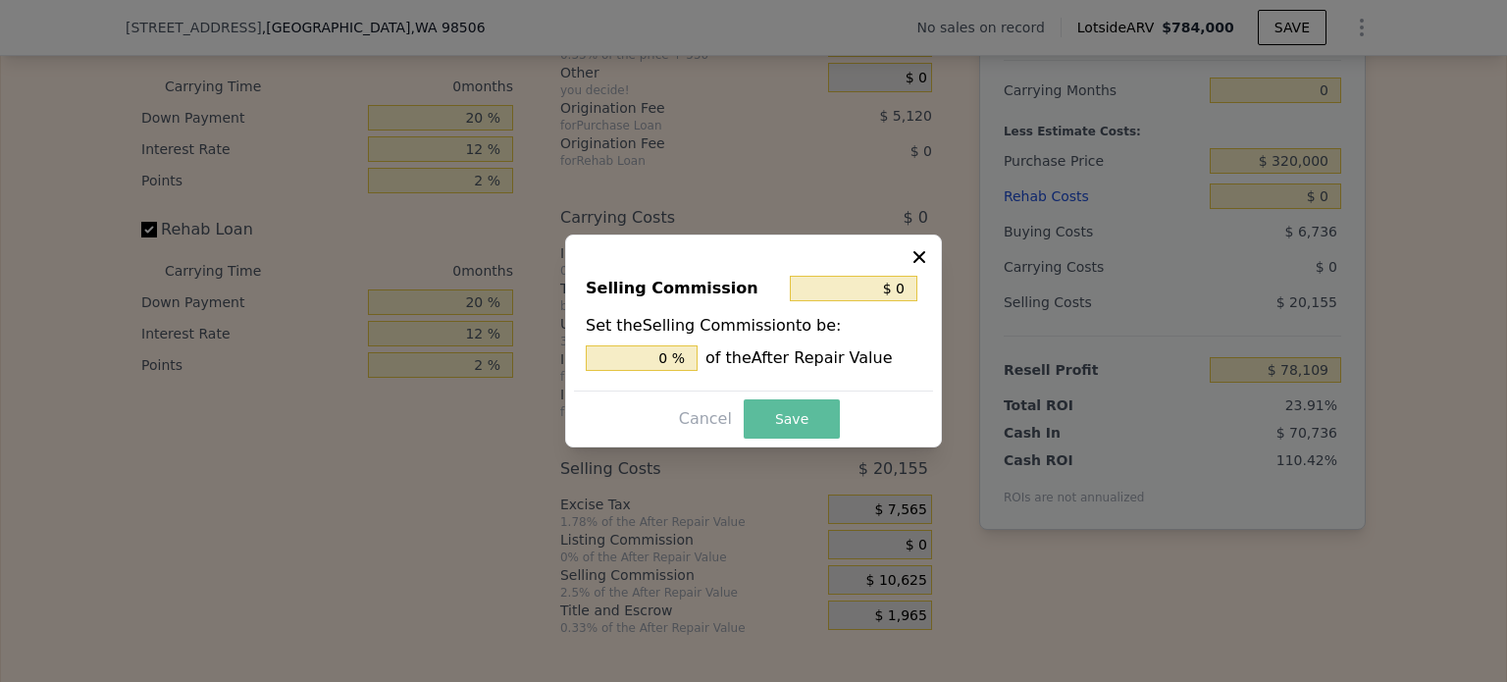
click at [798, 433] on button "Save" at bounding box center [792, 418] width 96 height 39
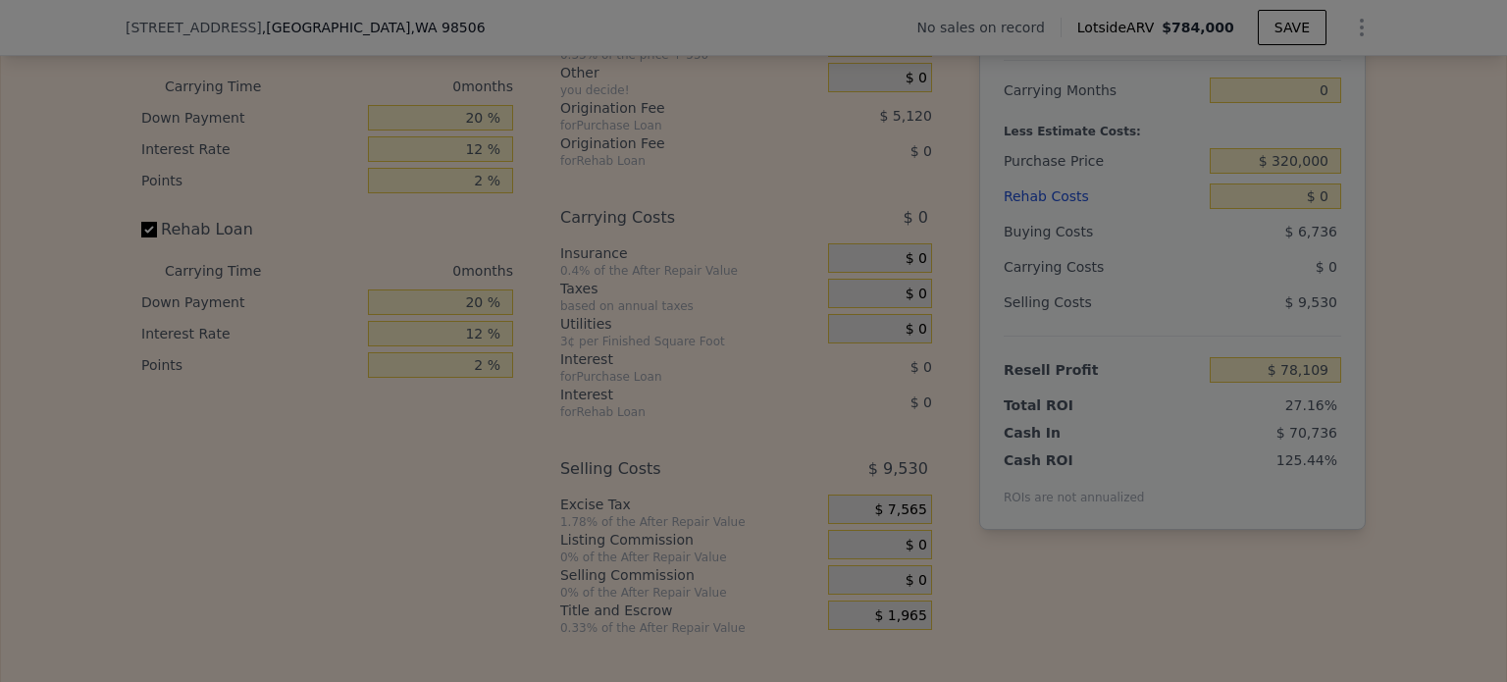
type input "$ 88,734"
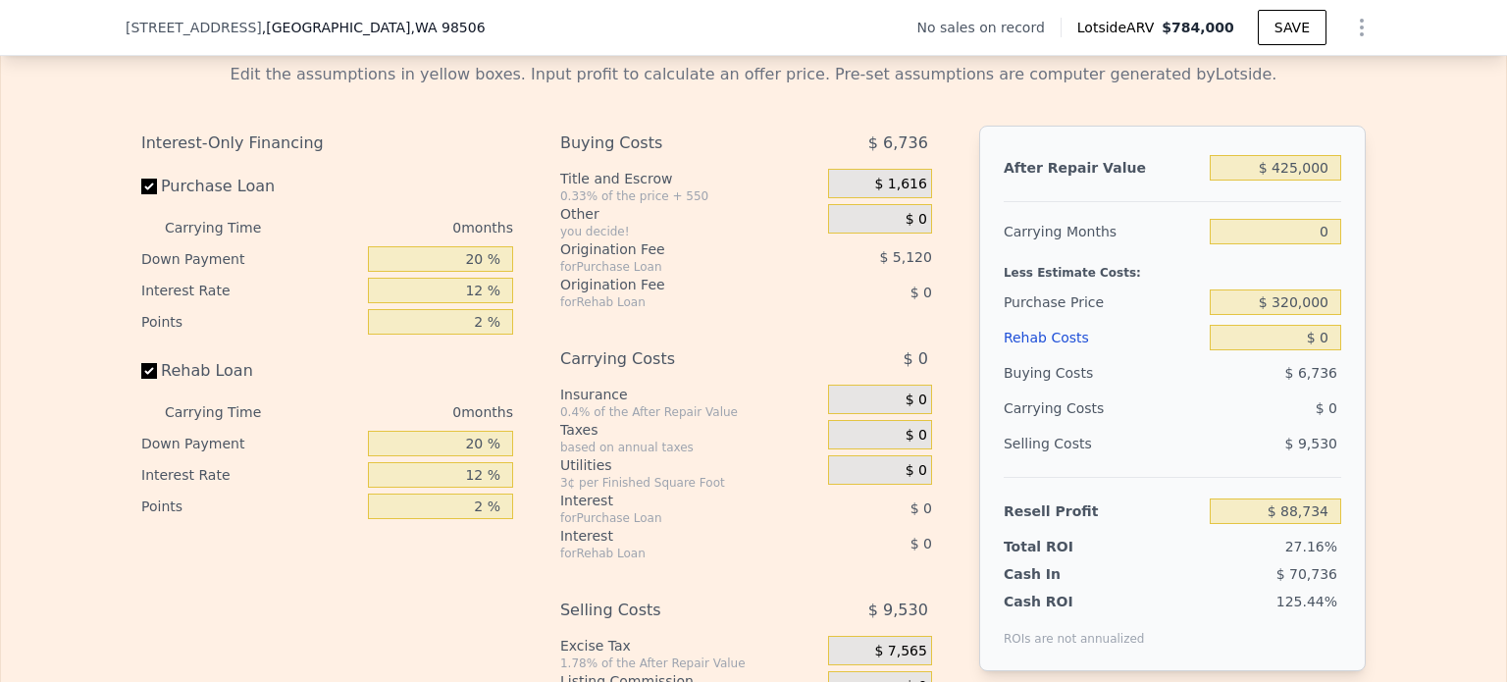
scroll to position [2837, 0]
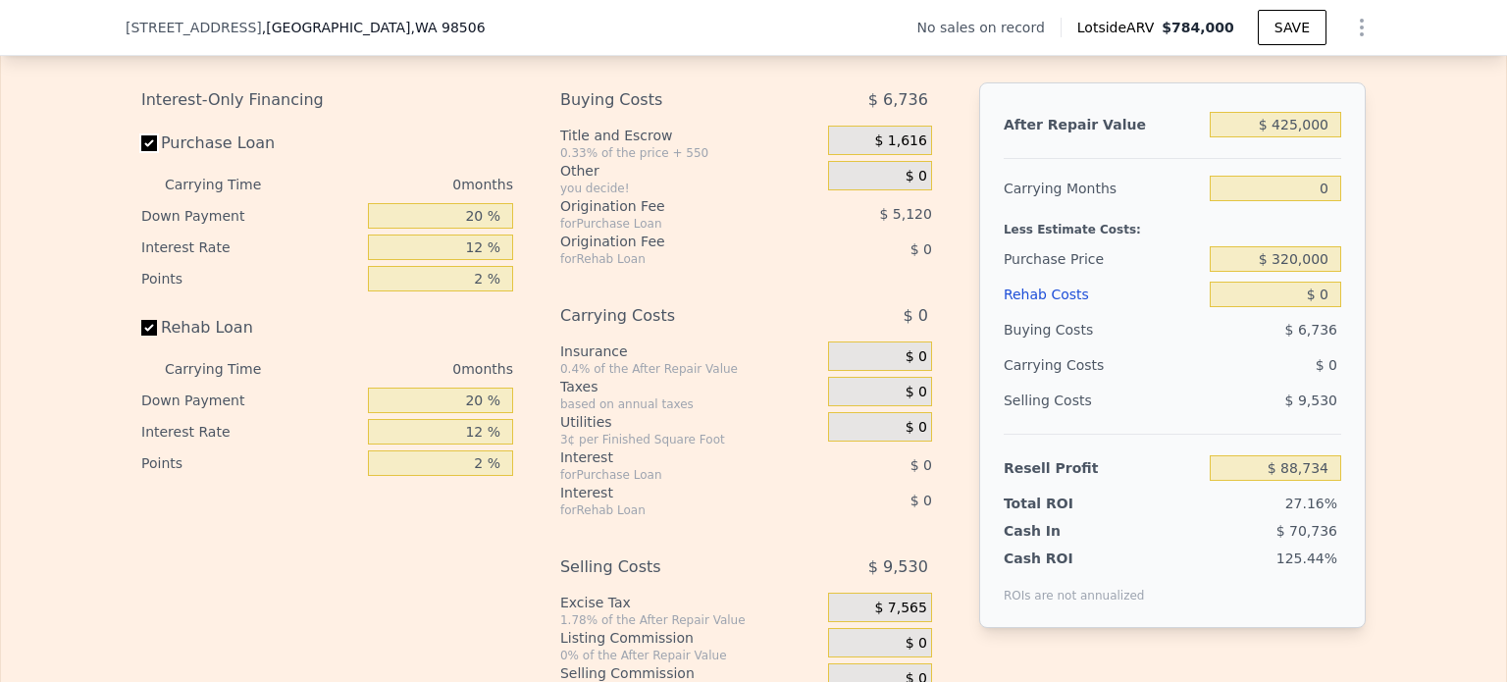
click at [141, 151] on input "Purchase Loan" at bounding box center [149, 143] width 16 height 16
checkbox input "false"
type input "$ 93,854"
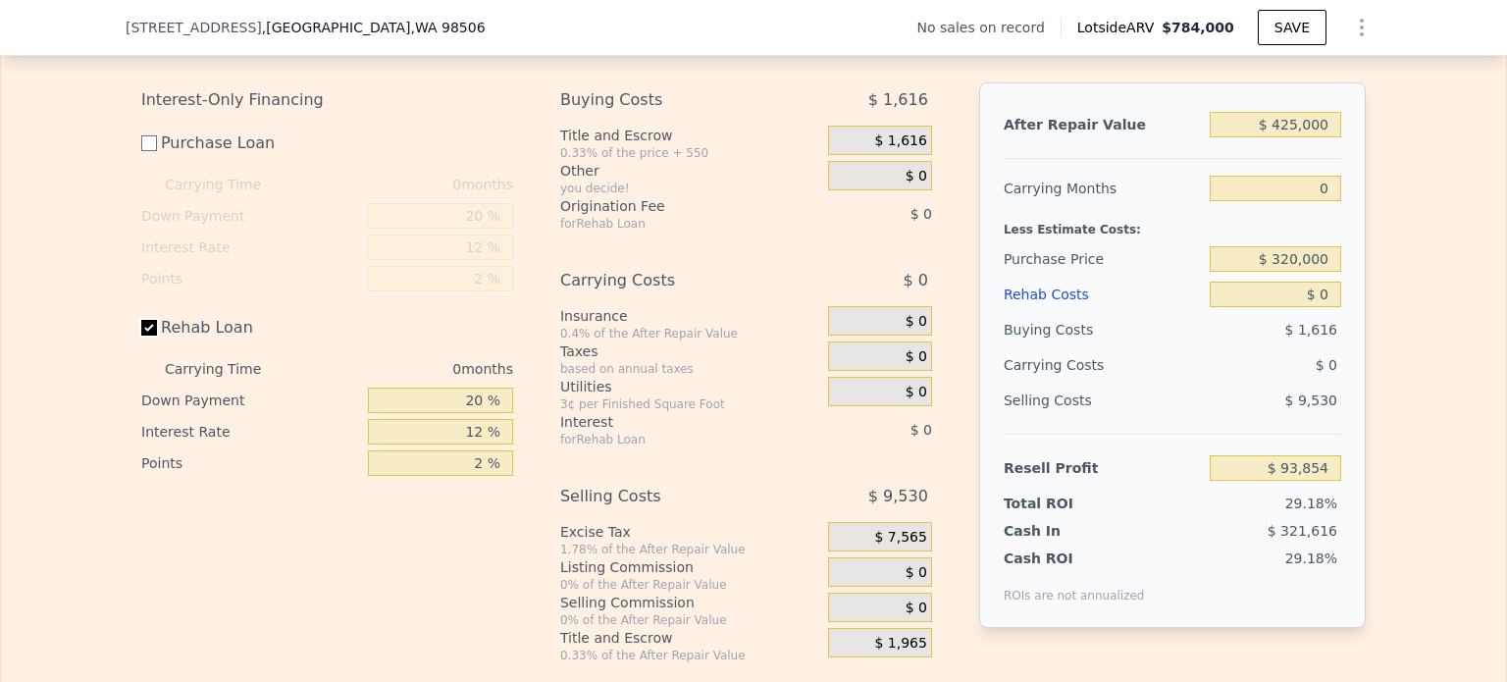
click at [144, 335] on input "Rehab Loan" at bounding box center [149, 328] width 16 height 16
checkbox input "false"
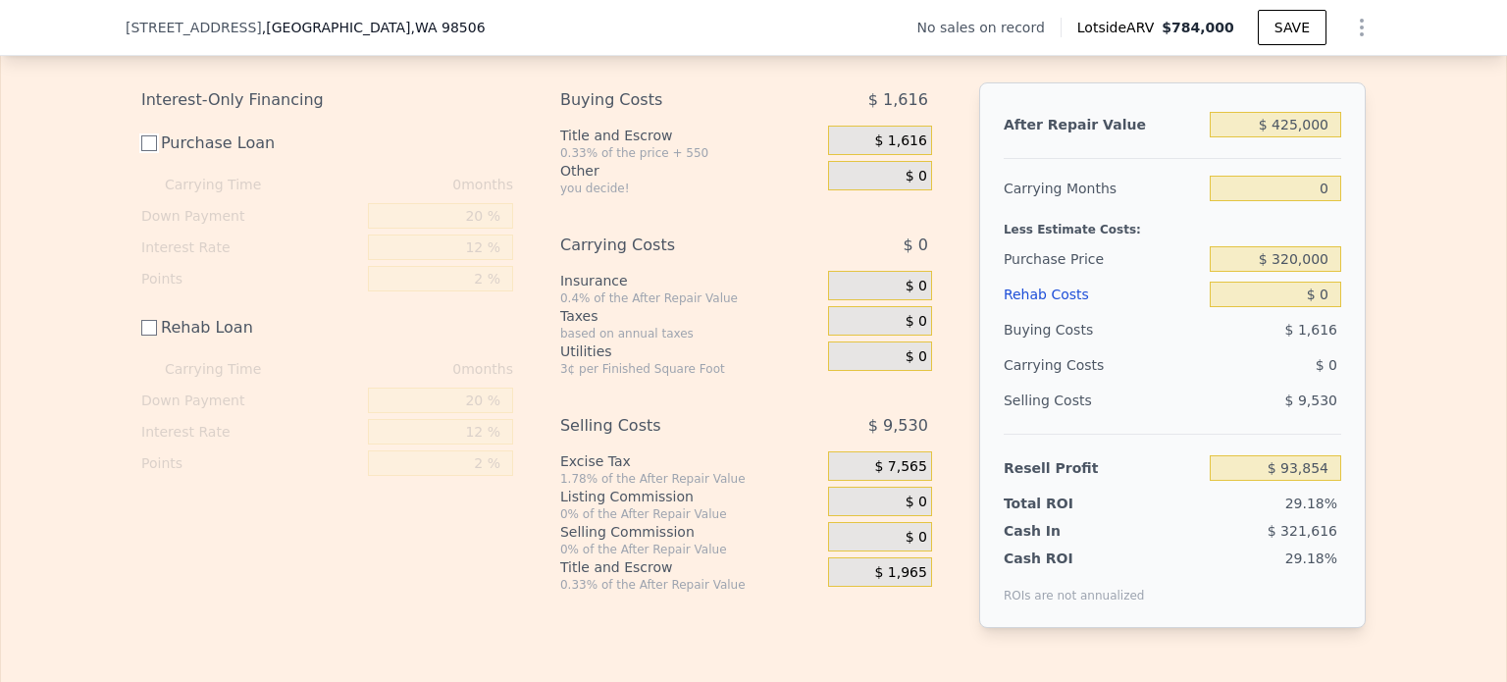
click at [144, 151] on input "Purchase Loan" at bounding box center [149, 143] width 16 height 16
checkbox input "true"
type input "$ 88,734"
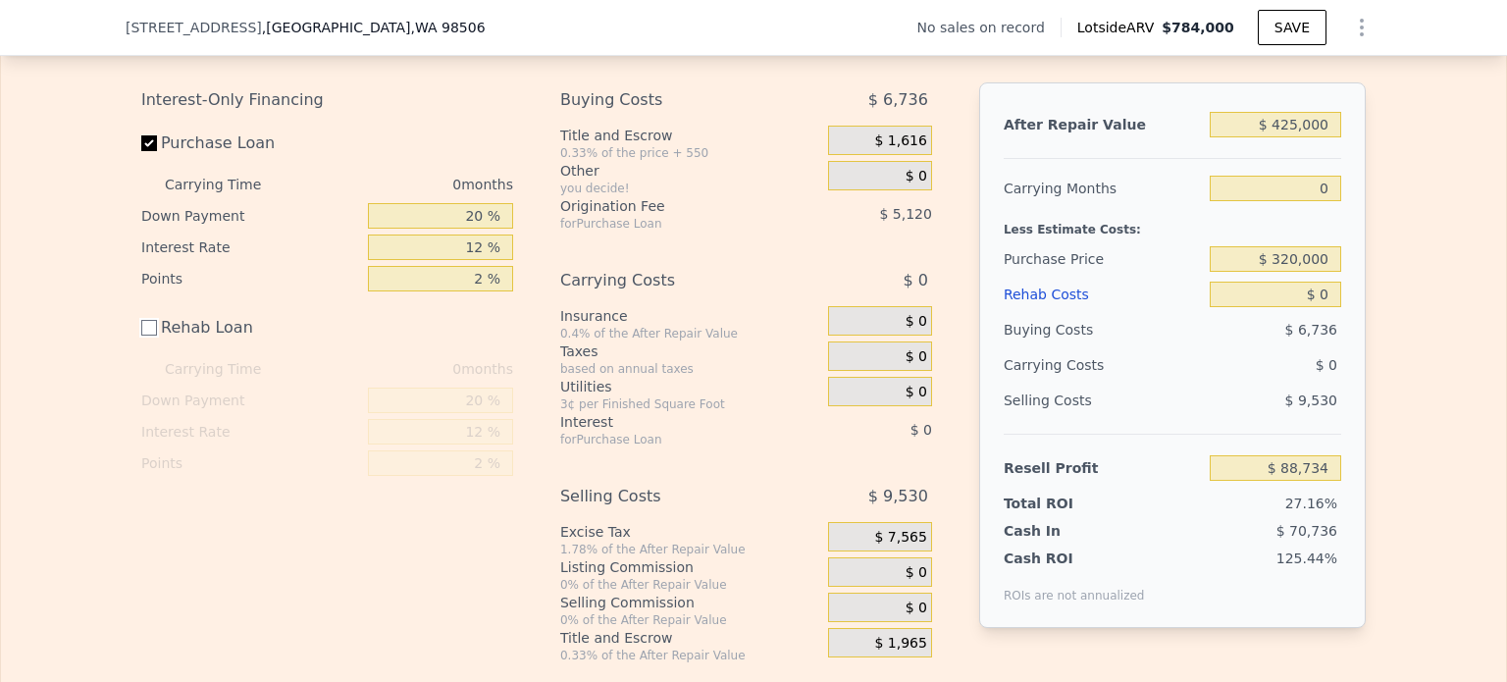
click at [141, 335] on input "Rehab Loan" at bounding box center [149, 328] width 16 height 16
checkbox input "true"
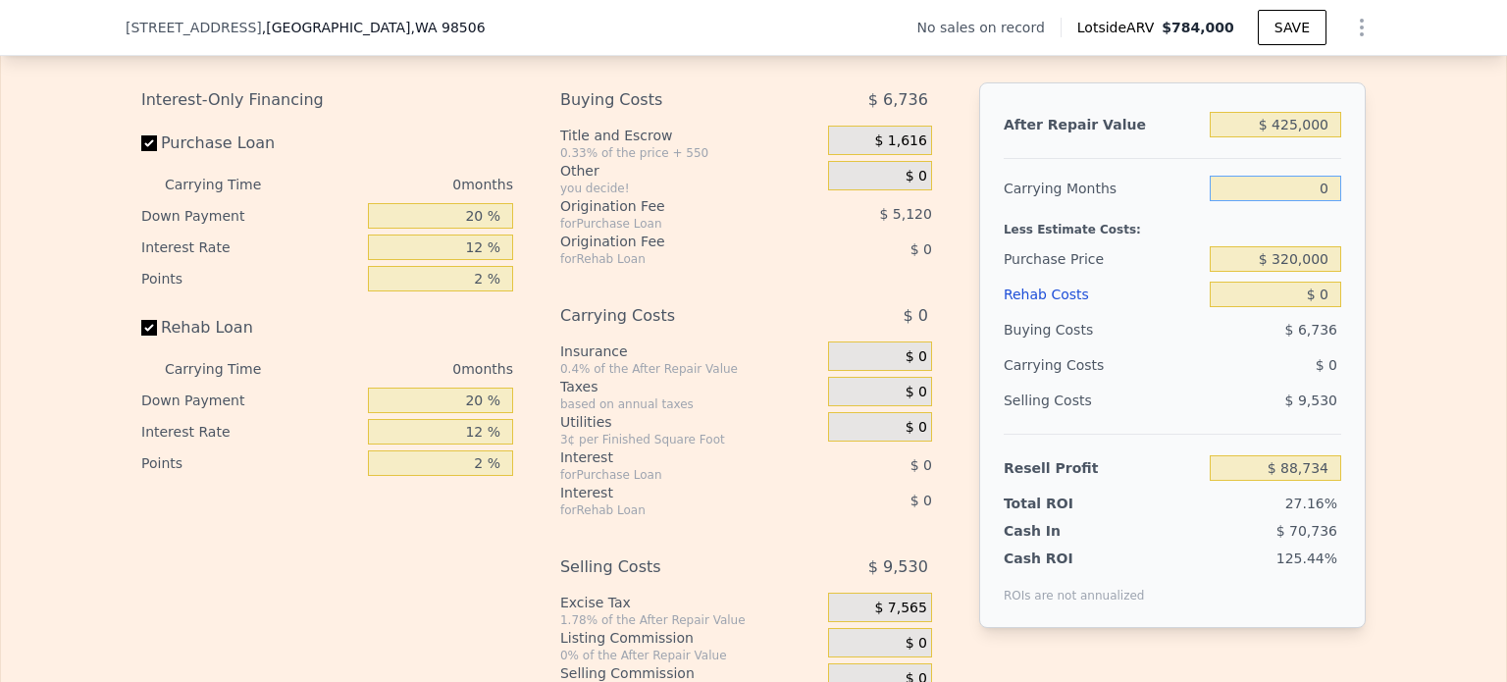
drag, startPoint x: 1312, startPoint y: 203, endPoint x: 1330, endPoint y: 200, distance: 17.9
click at [1330, 200] on input "0" at bounding box center [1274, 189] width 131 height 26
type input "1"
type input "$ 85,448"
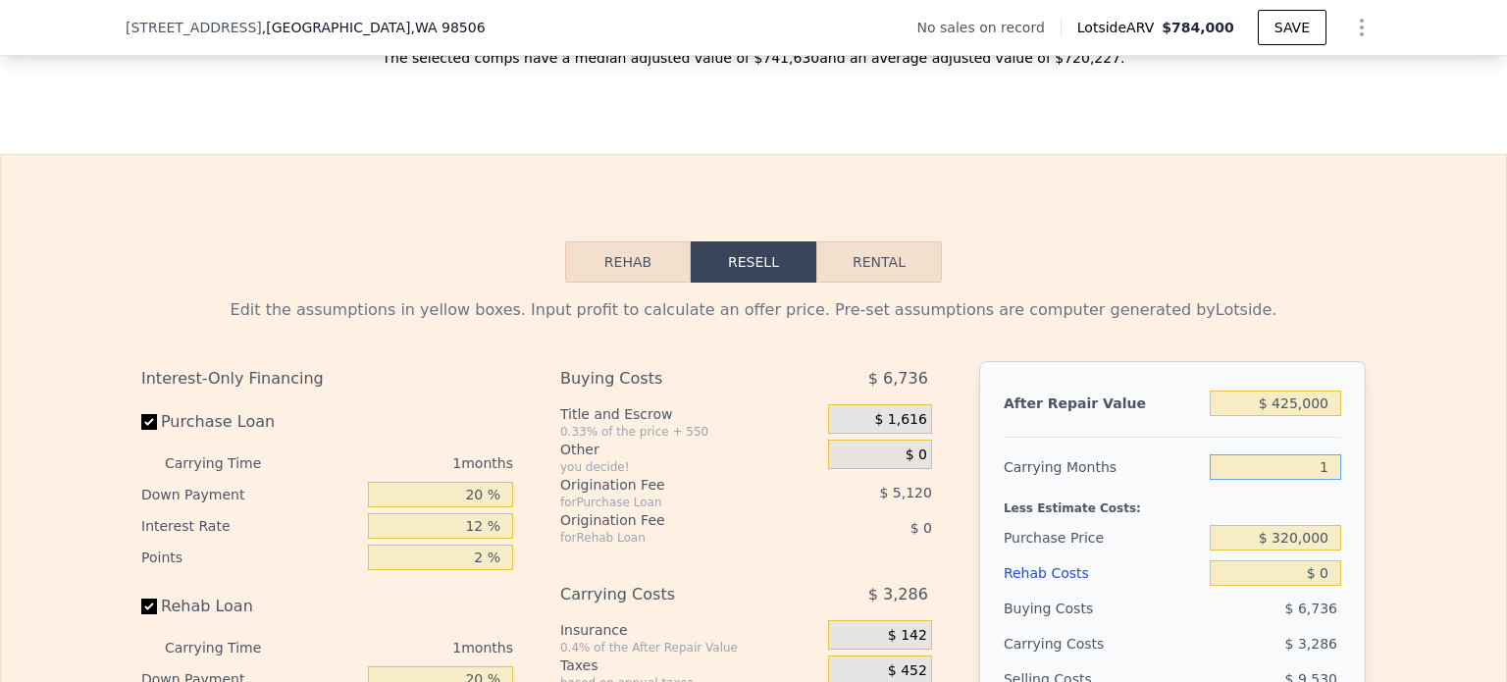
scroll to position [2543, 0]
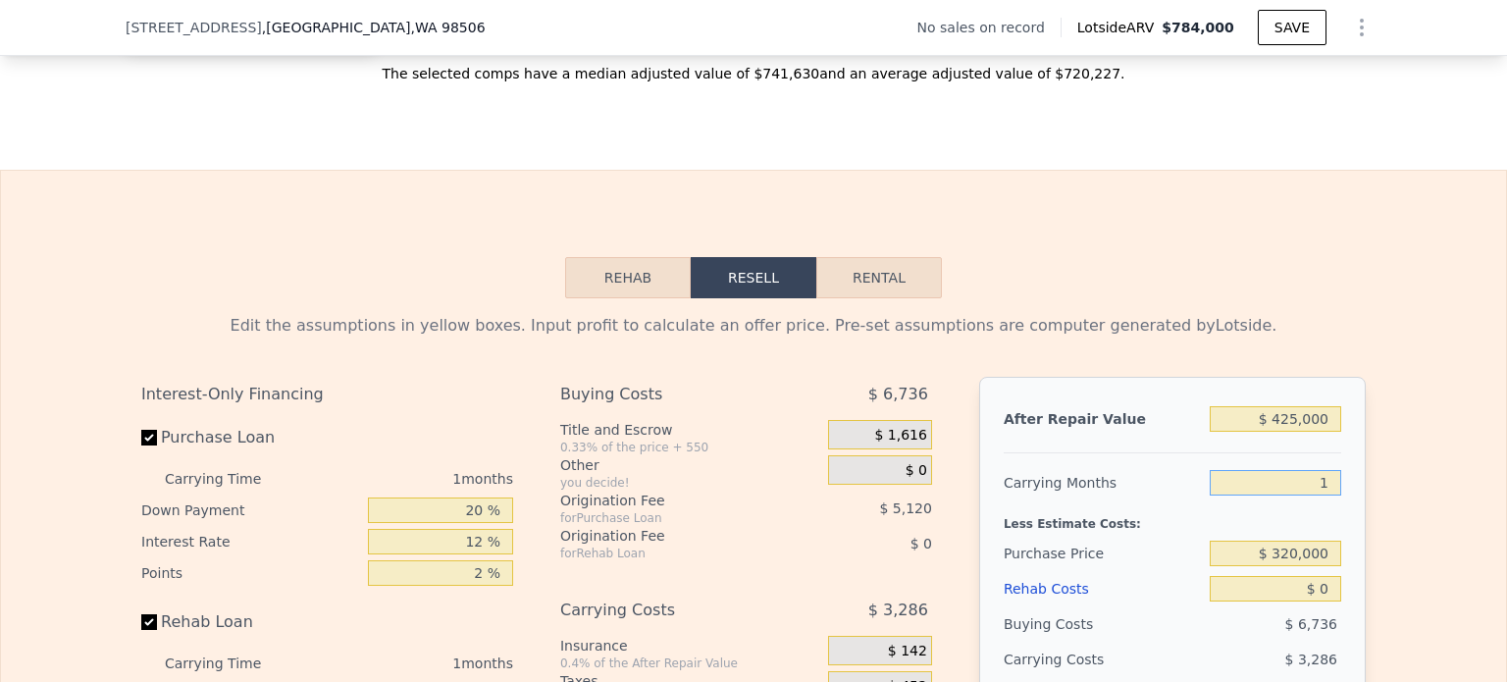
type input "1"
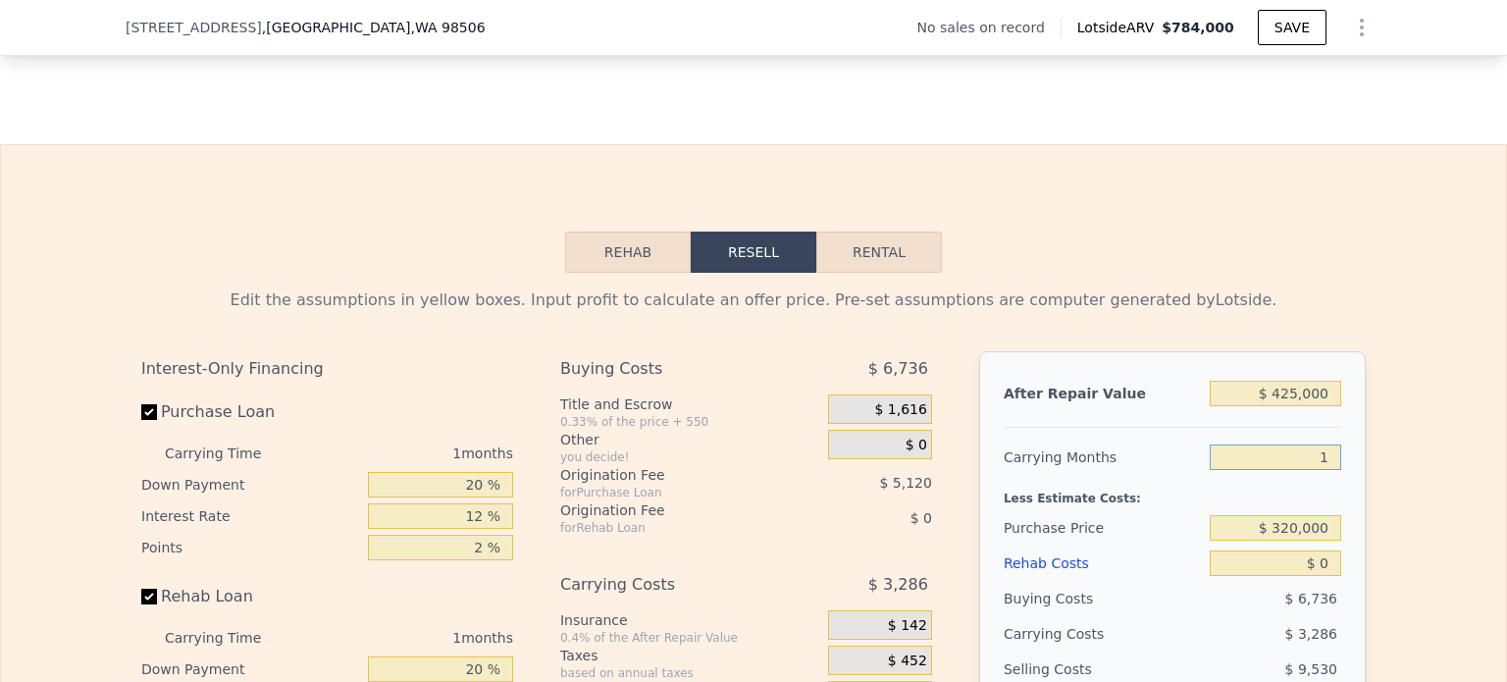
type input "$ 784,000"
type input "6"
type input "$ 30,003"
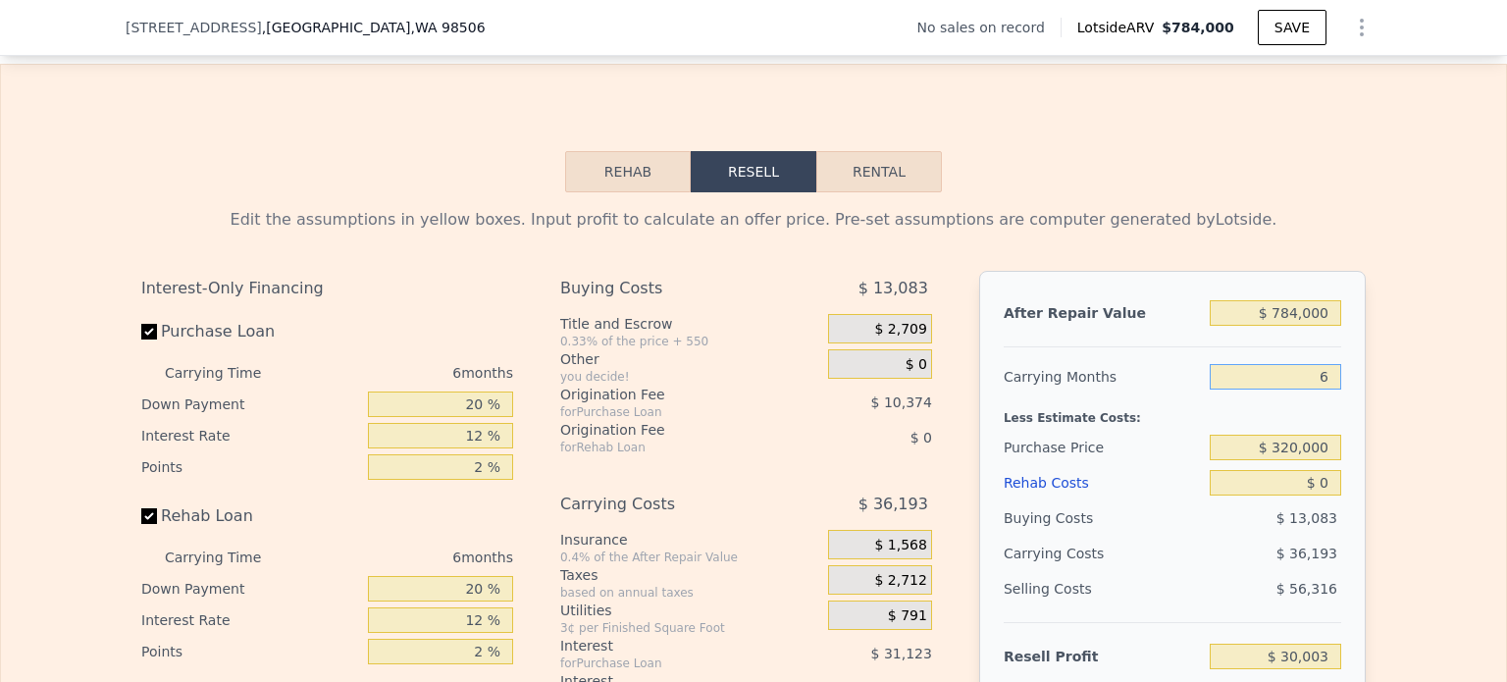
scroll to position [2641, 0]
